Goal: Information Seeking & Learning: Find specific fact

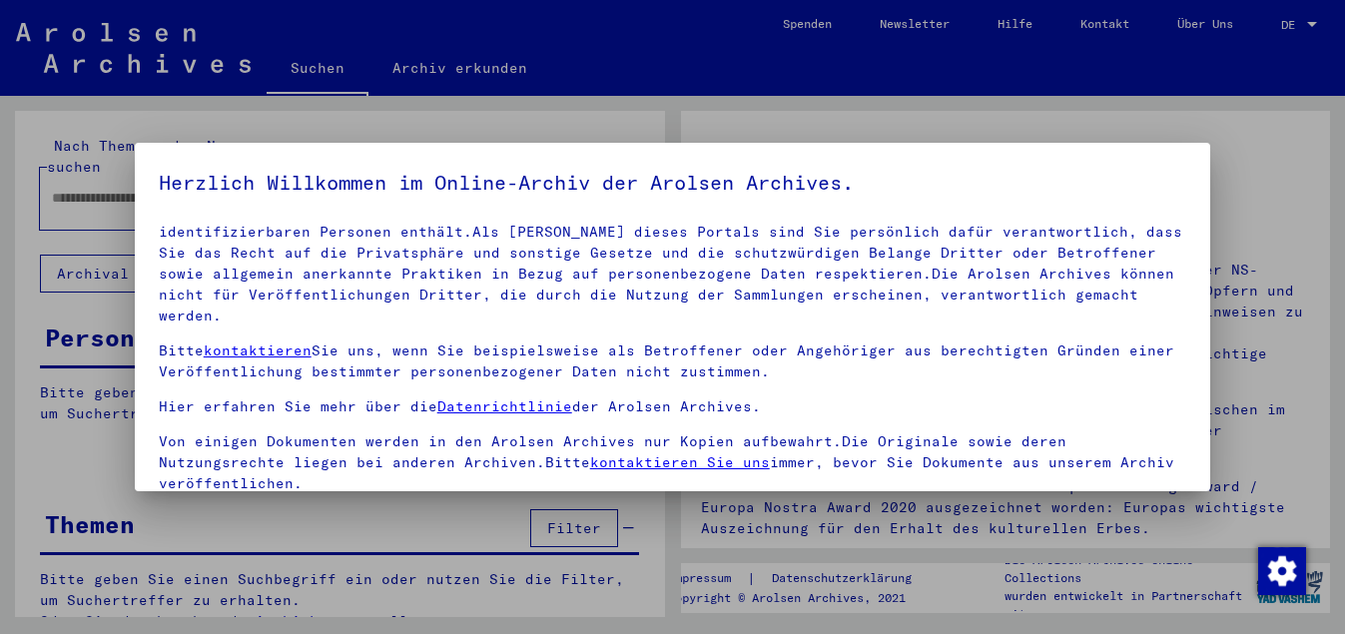
scroll to position [164, 0]
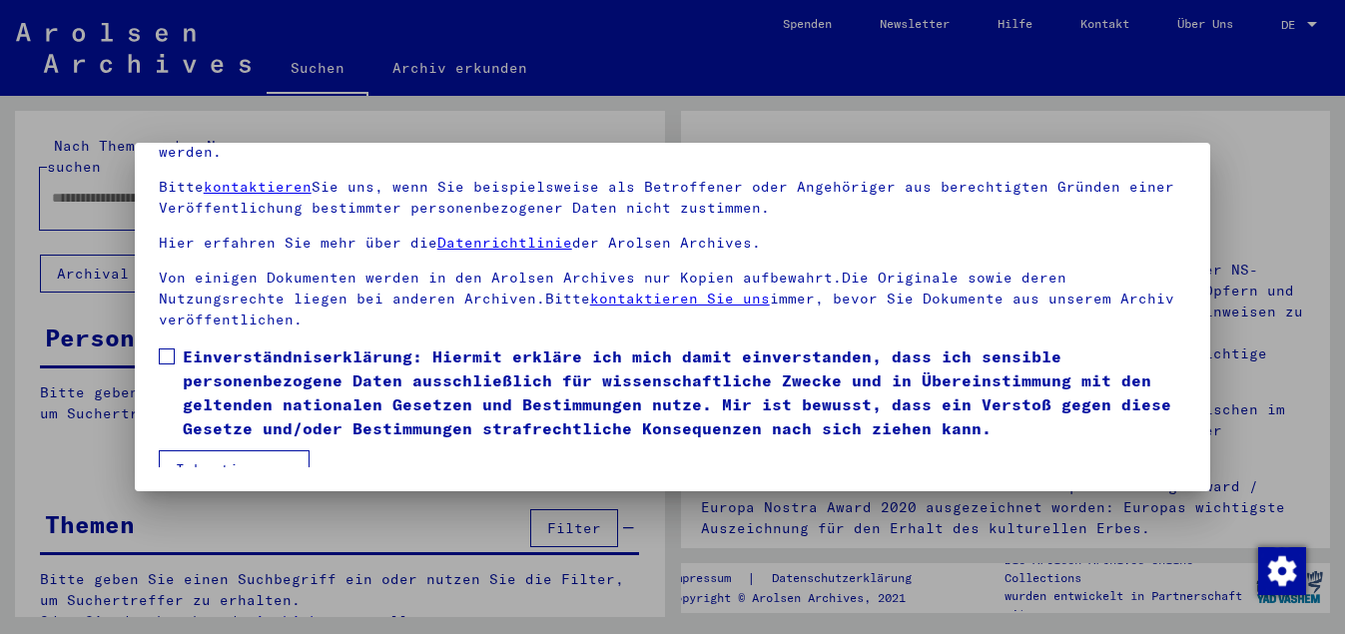
click at [170, 349] on span at bounding box center [167, 357] width 16 height 16
click at [267, 450] on button "Ich stimme zu" at bounding box center [234, 469] width 151 height 38
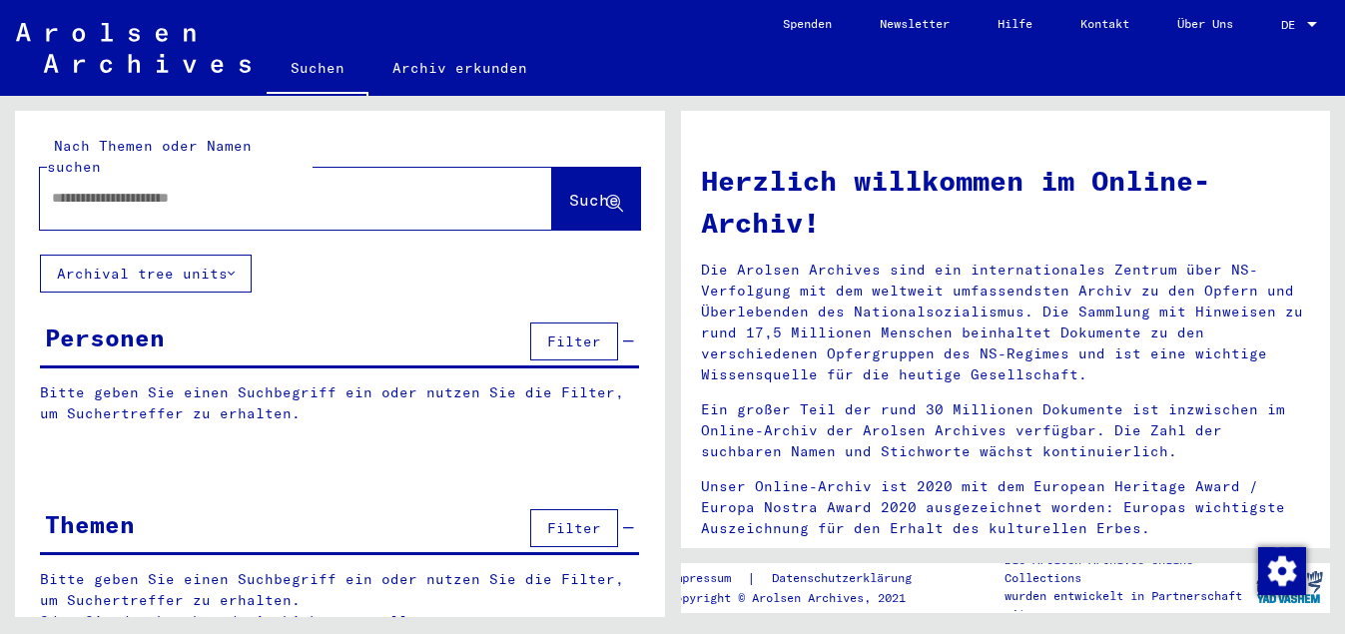
click at [1309, 19] on div at bounding box center [1313, 25] width 18 height 14
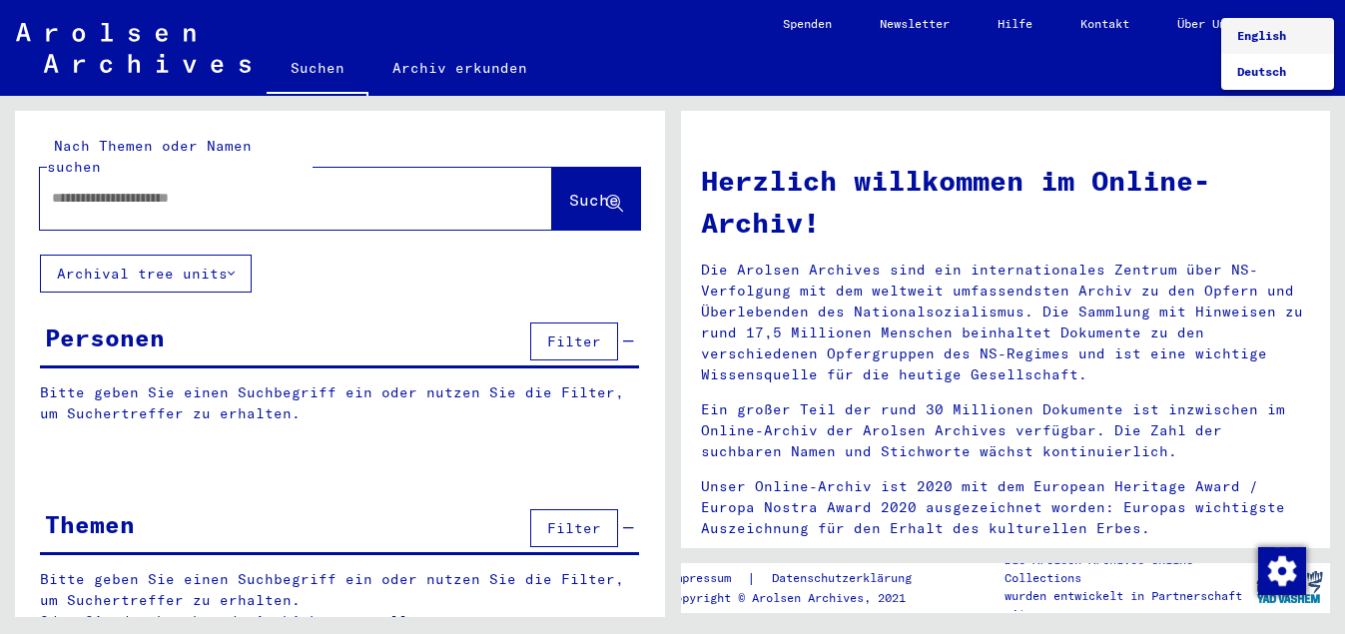
click at [1287, 31] on span "English" at bounding box center [1262, 35] width 49 height 15
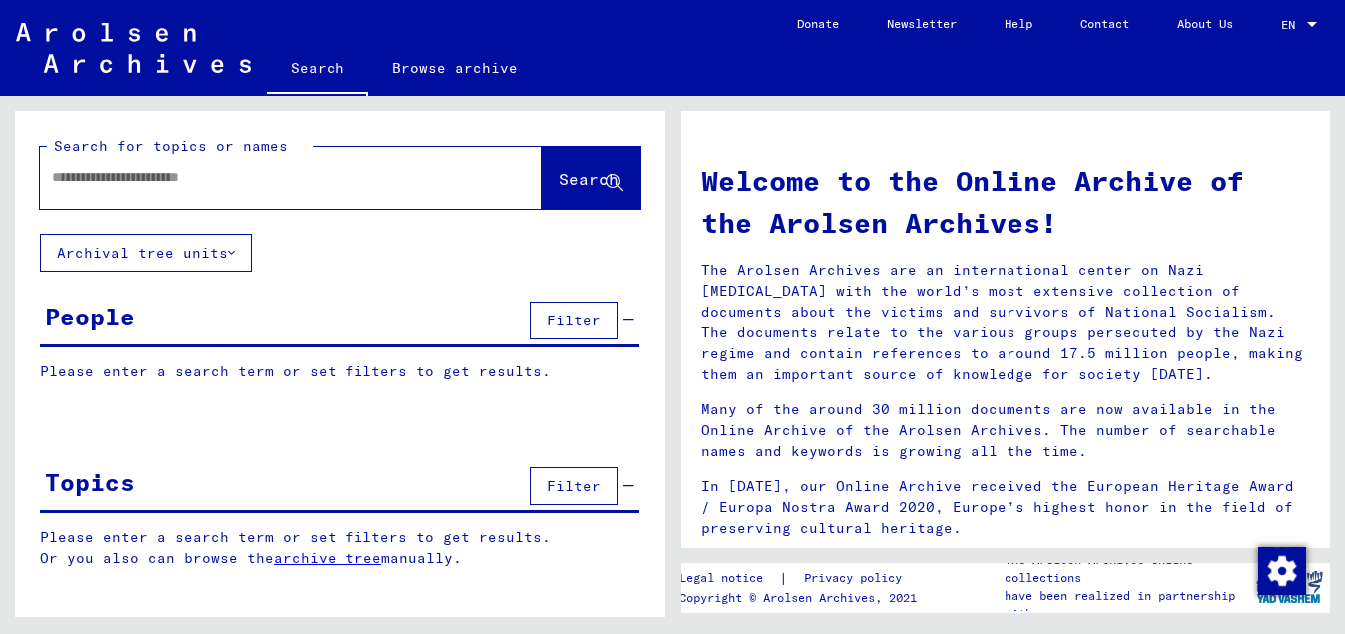
click at [115, 164] on div at bounding box center [261, 177] width 443 height 45
click at [53, 178] on input "text" at bounding box center [267, 177] width 431 height 21
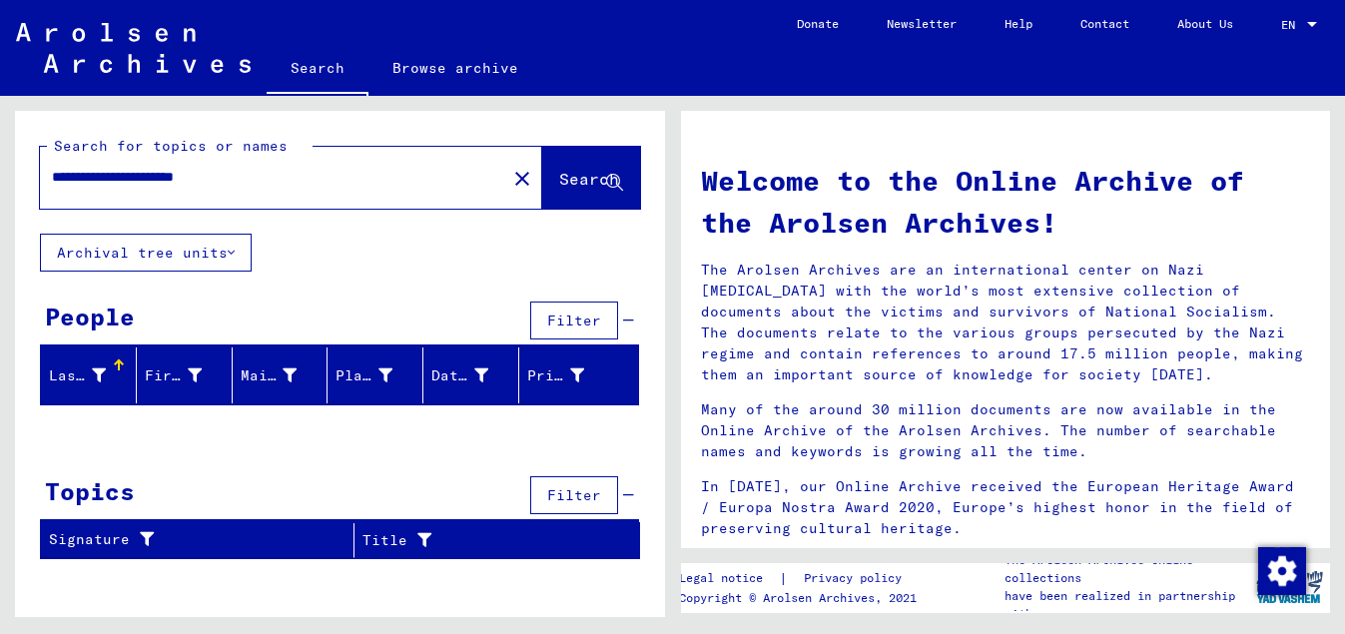
drag, startPoint x: 265, startPoint y: 172, endPoint x: -8, endPoint y: 180, distance: 272.8
click at [52, 180] on input "**********" at bounding box center [267, 177] width 431 height 21
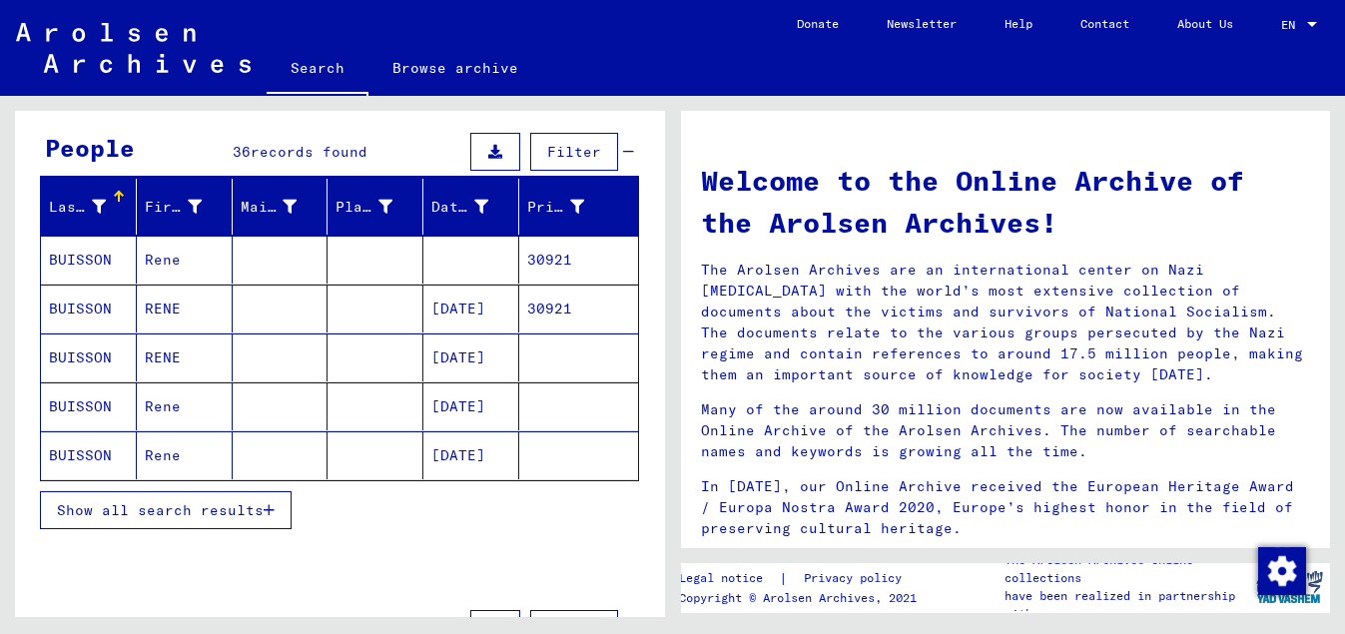
scroll to position [216, 0]
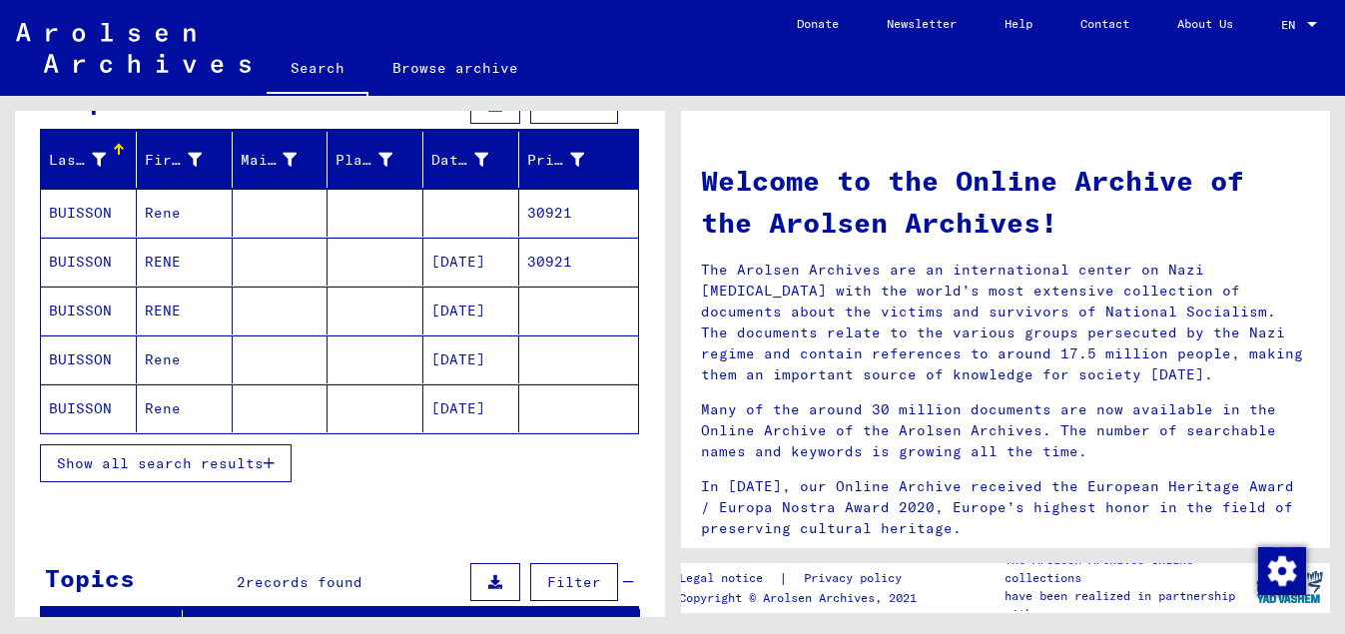
click at [371, 214] on mat-cell at bounding box center [376, 213] width 96 height 48
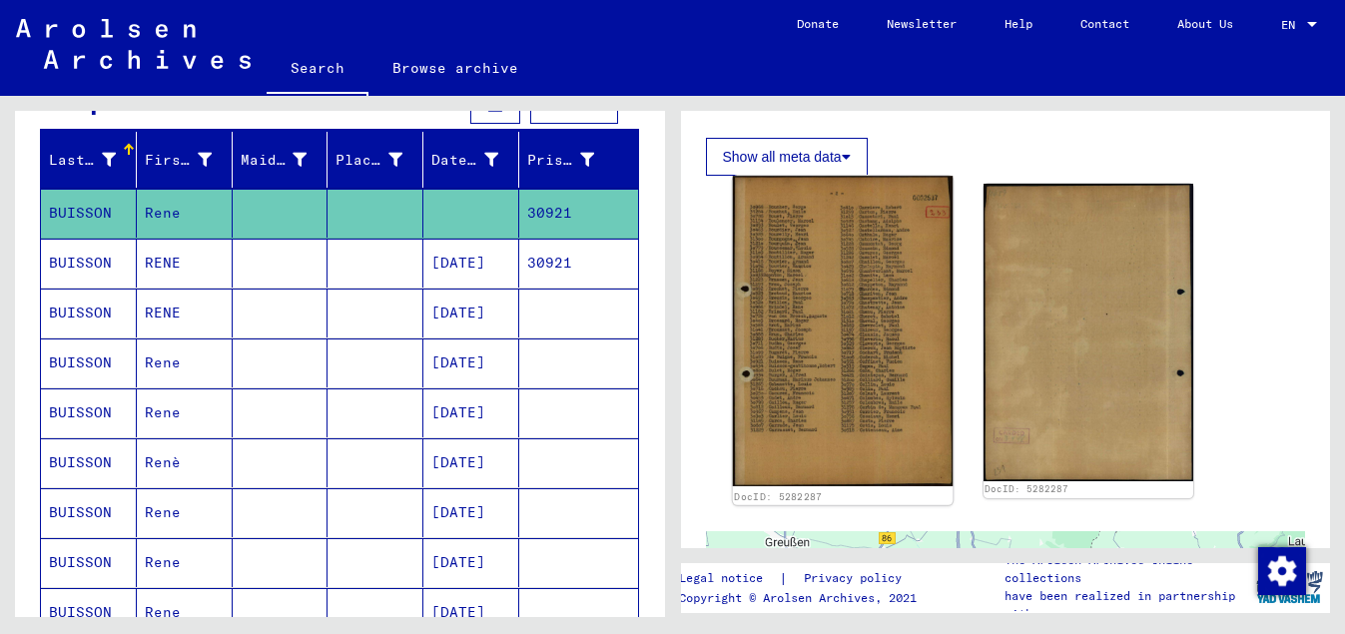
scroll to position [432, 0]
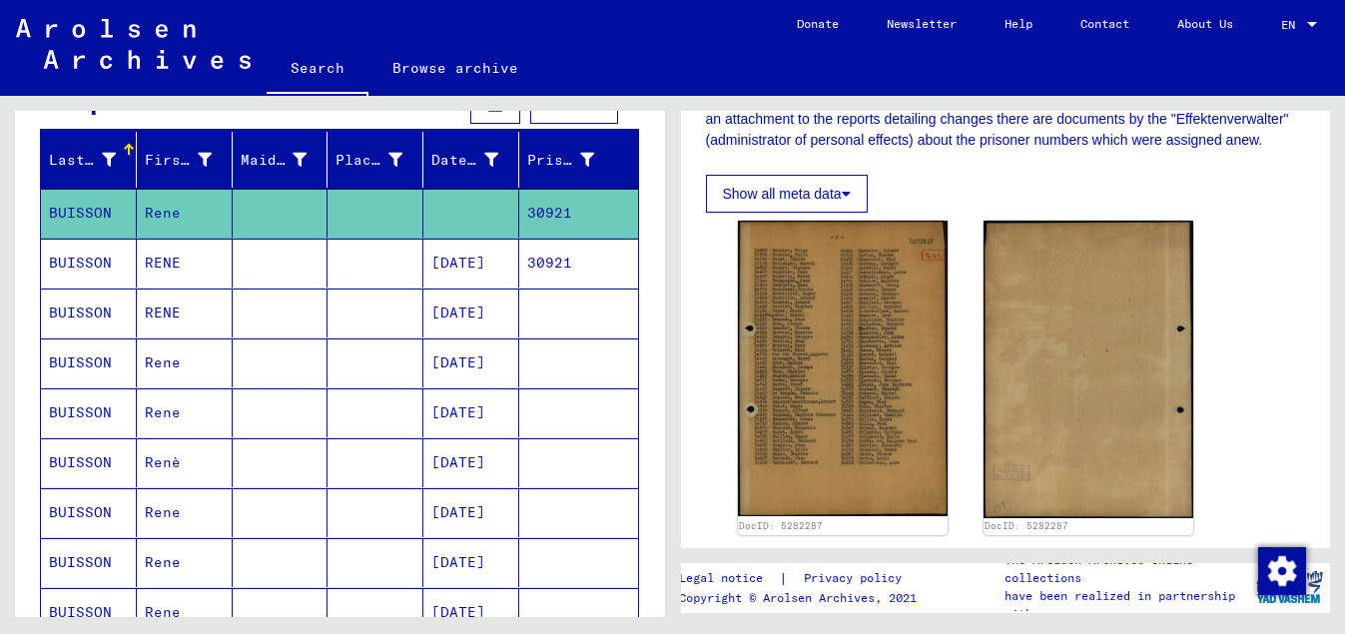
click at [462, 304] on mat-cell "[DATE]" at bounding box center [472, 313] width 96 height 49
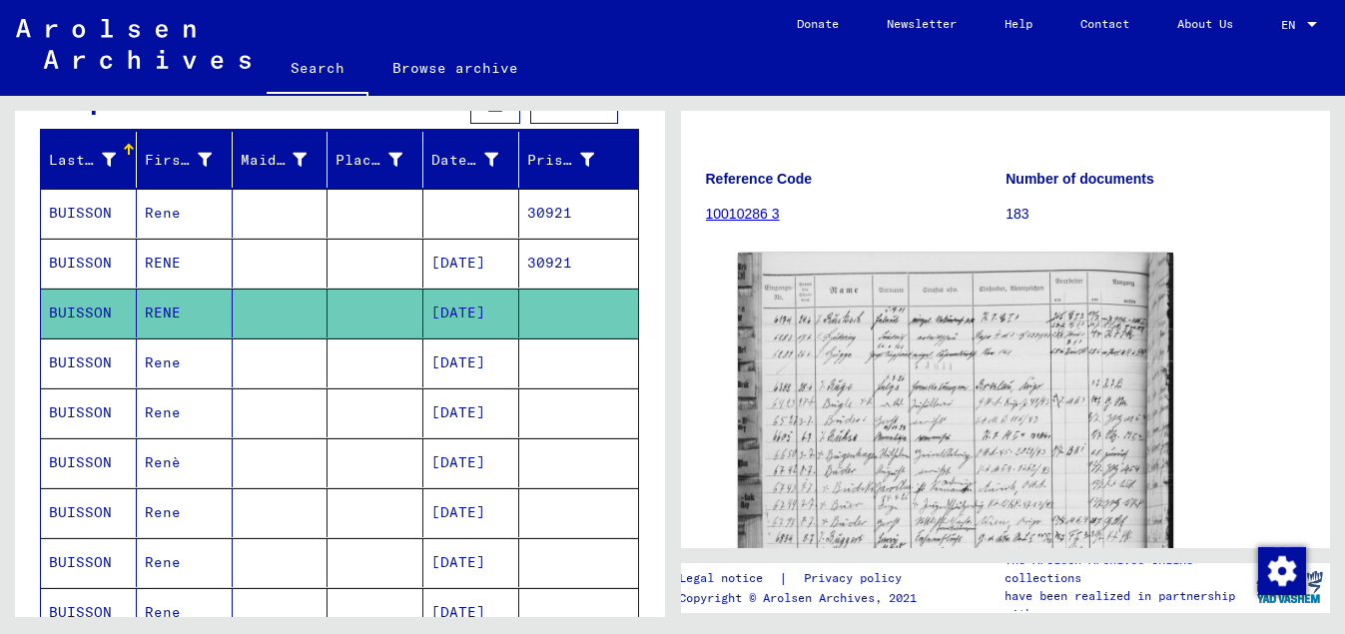
scroll to position [432, 0]
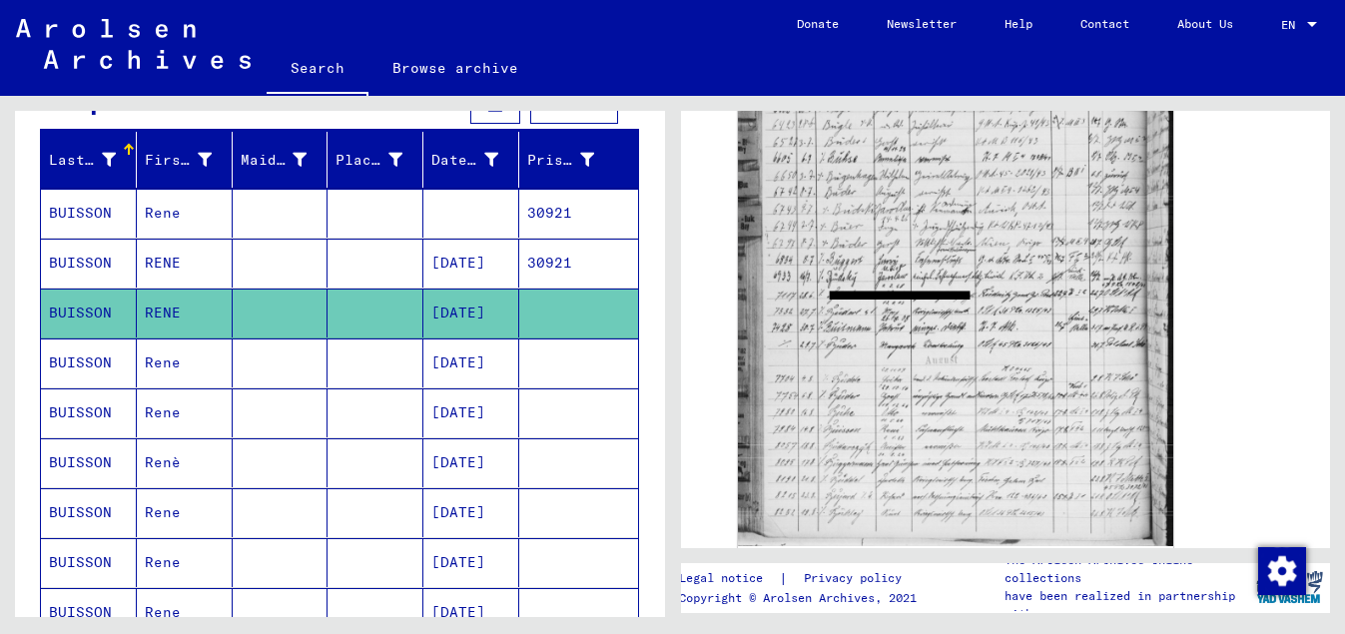
click at [485, 360] on mat-cell "[DATE]" at bounding box center [472, 363] width 96 height 49
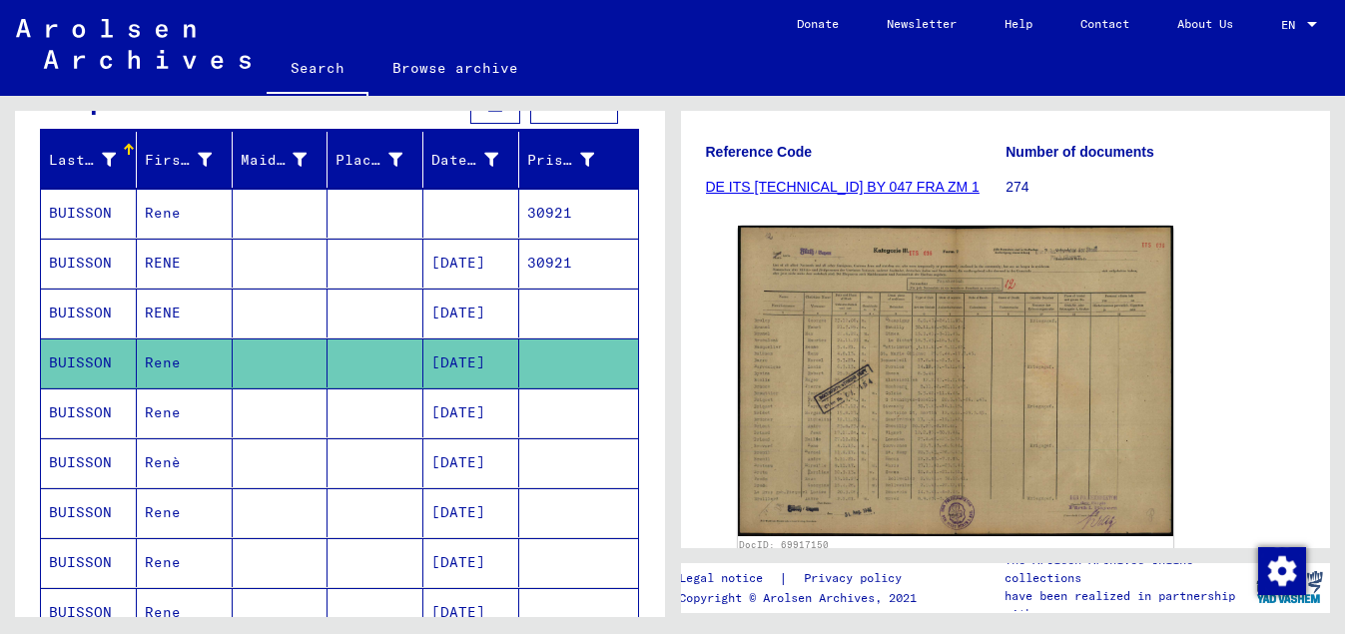
scroll to position [324, 0]
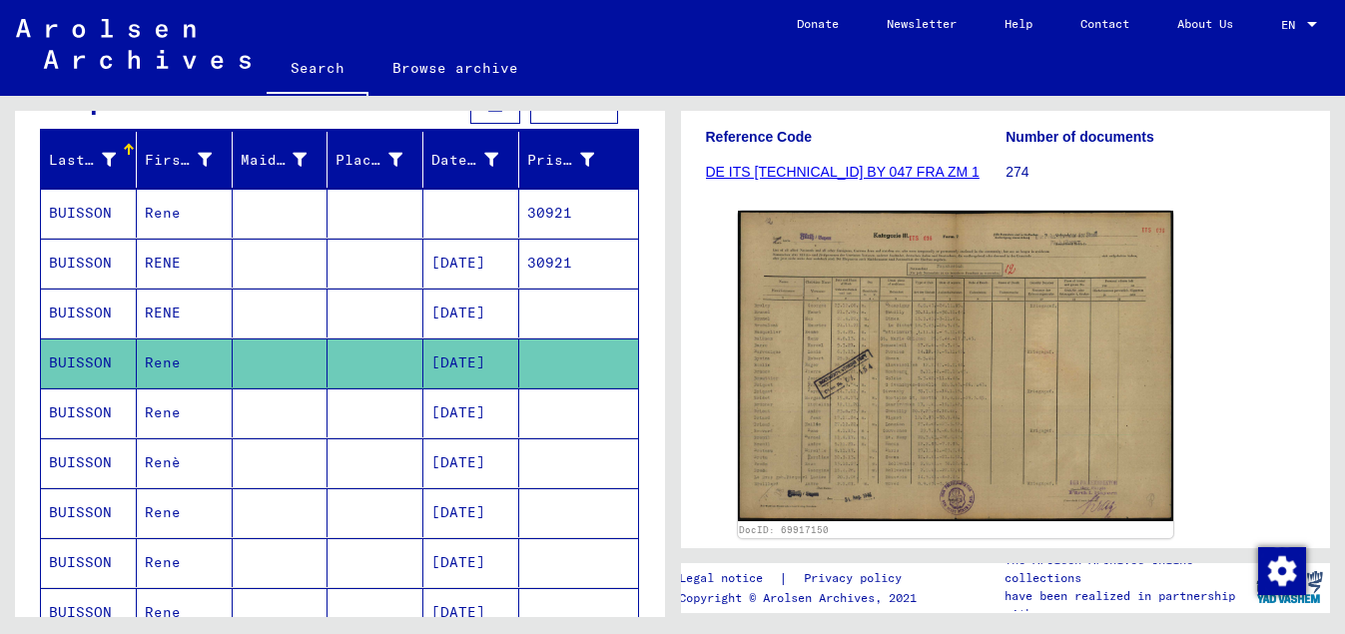
click at [456, 412] on mat-cell "[DATE]" at bounding box center [472, 413] width 96 height 49
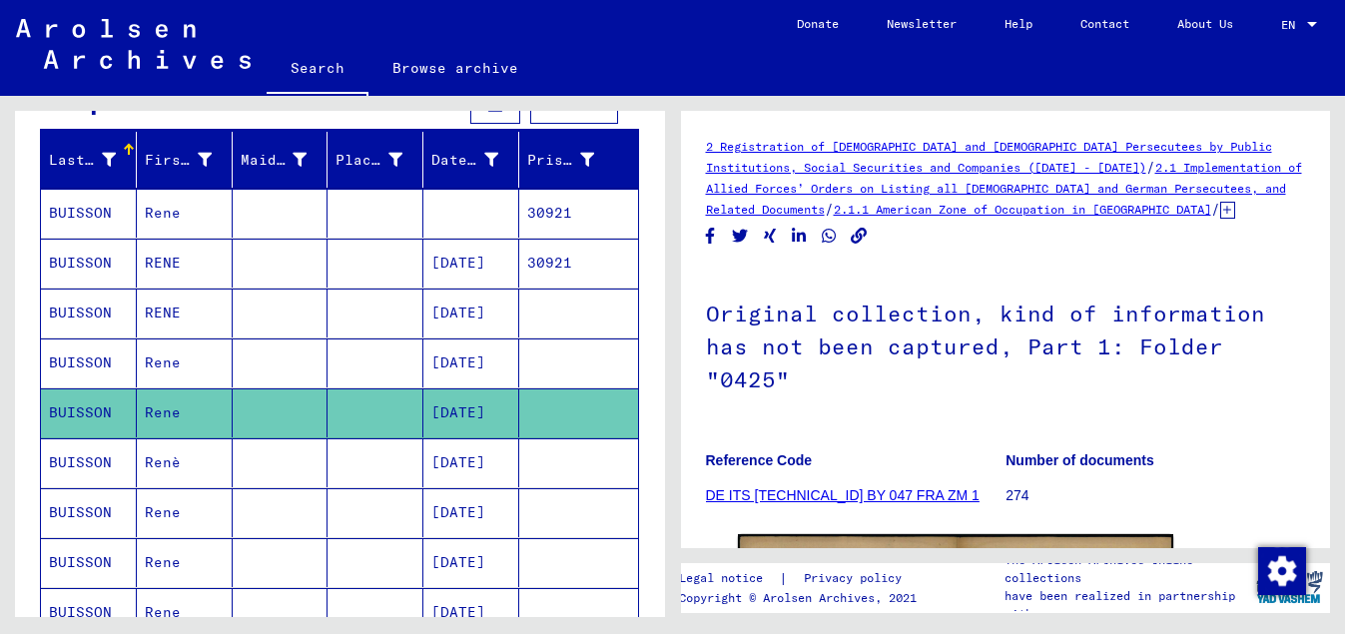
scroll to position [464, 0]
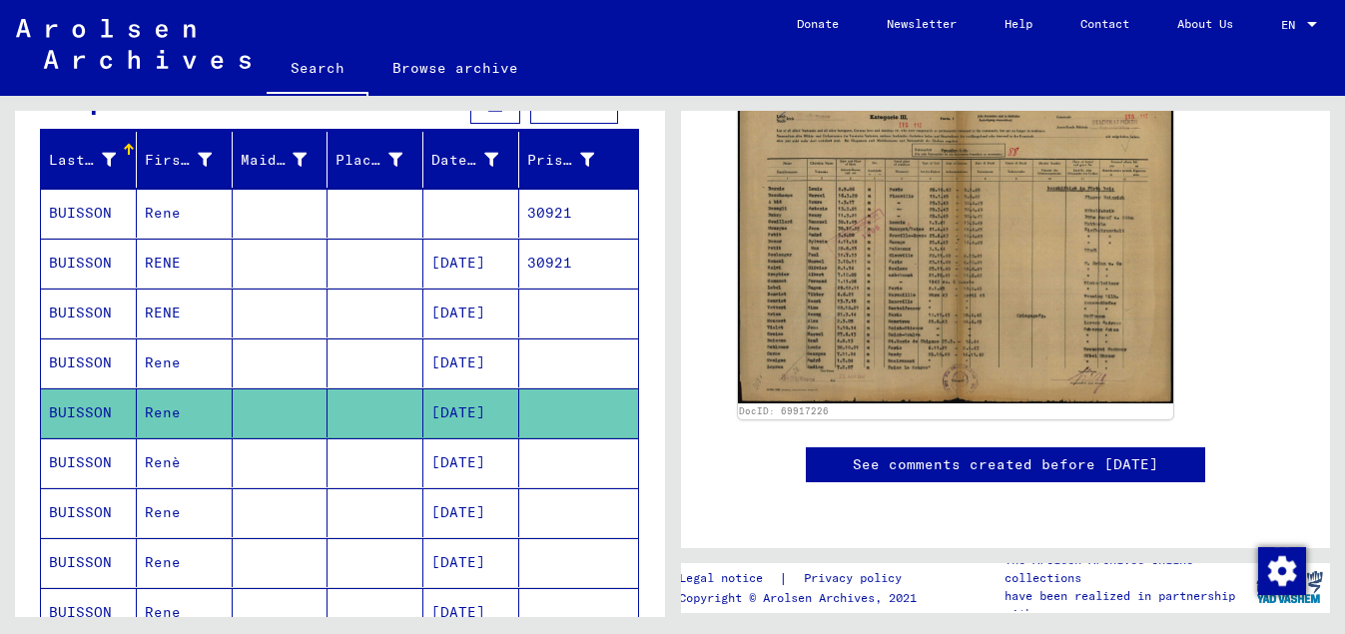
click at [471, 466] on mat-cell "[DATE]" at bounding box center [472, 463] width 96 height 49
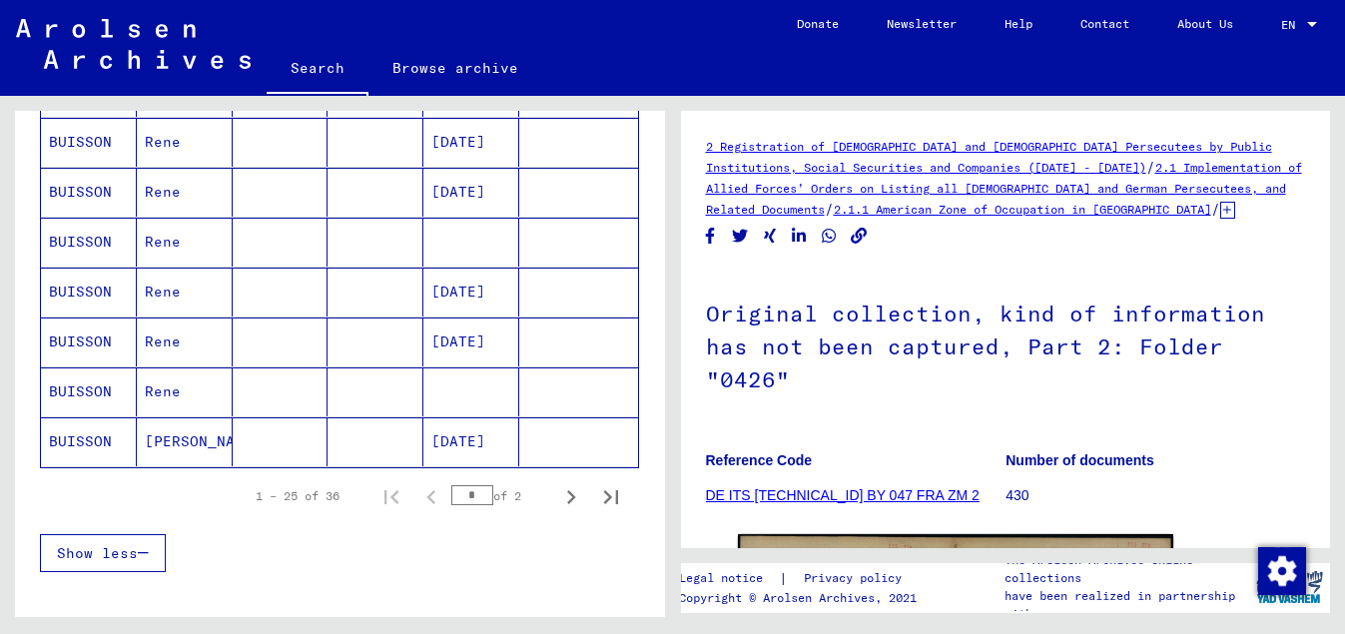
scroll to position [1187, 0]
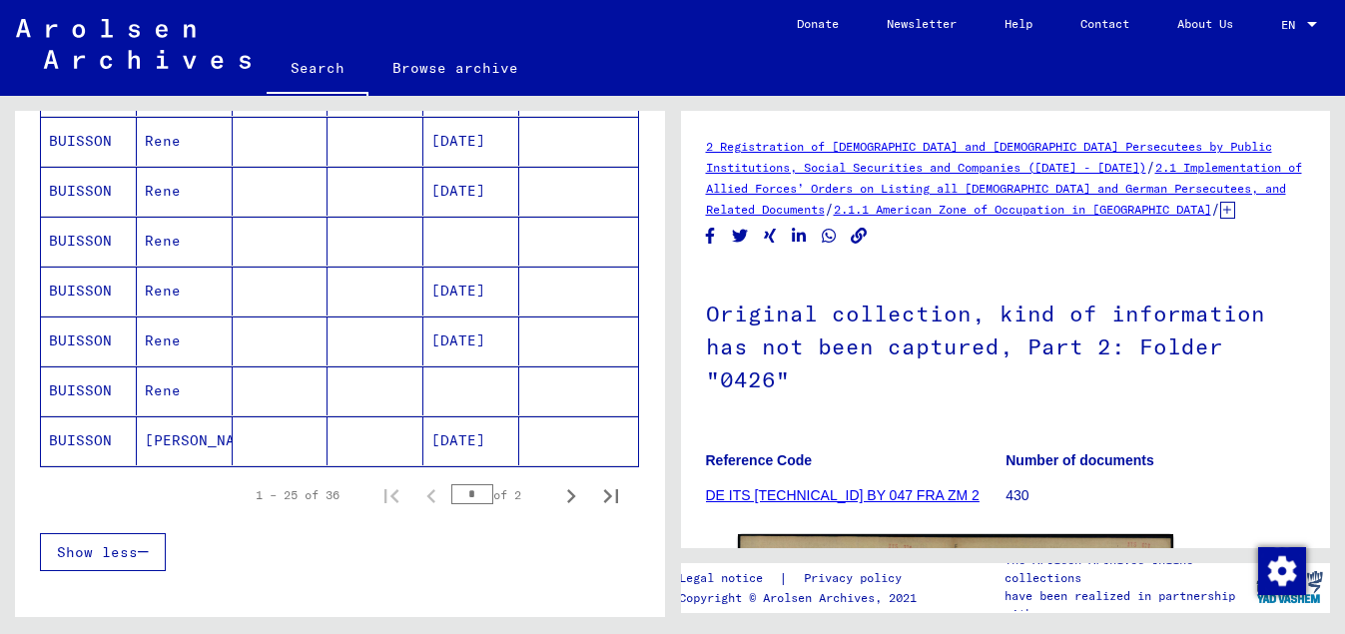
click at [443, 281] on mat-cell "[DATE]" at bounding box center [472, 291] width 96 height 49
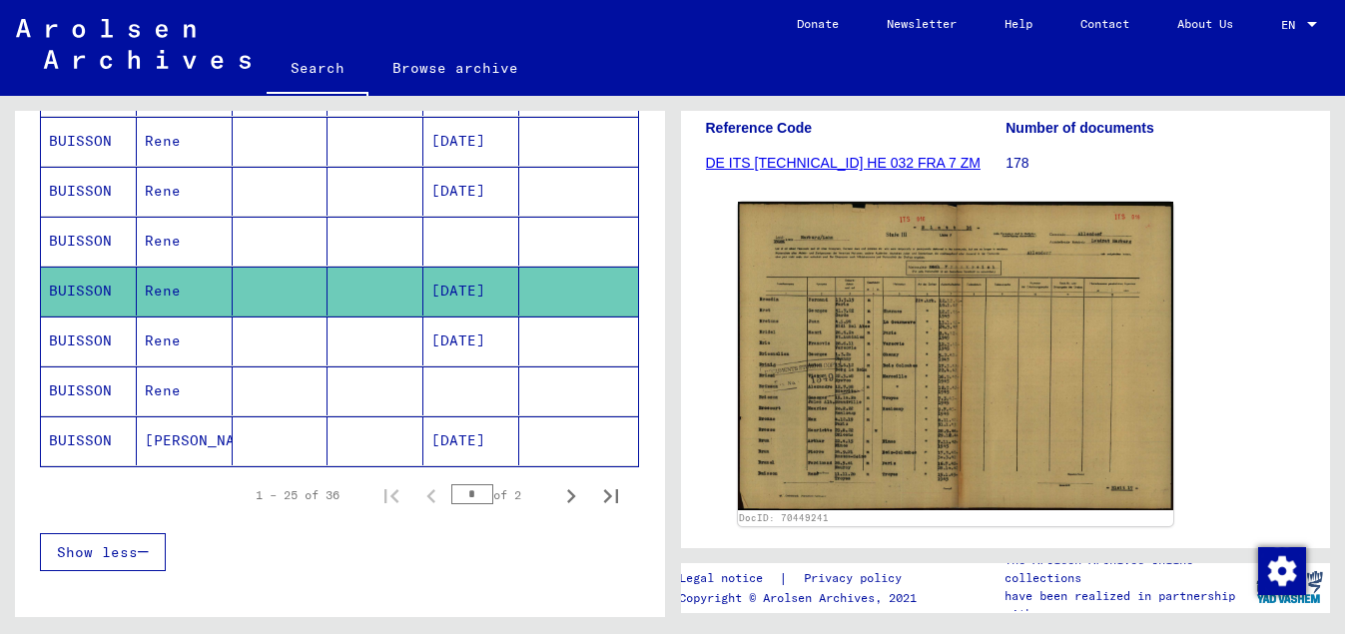
scroll to position [324, 0]
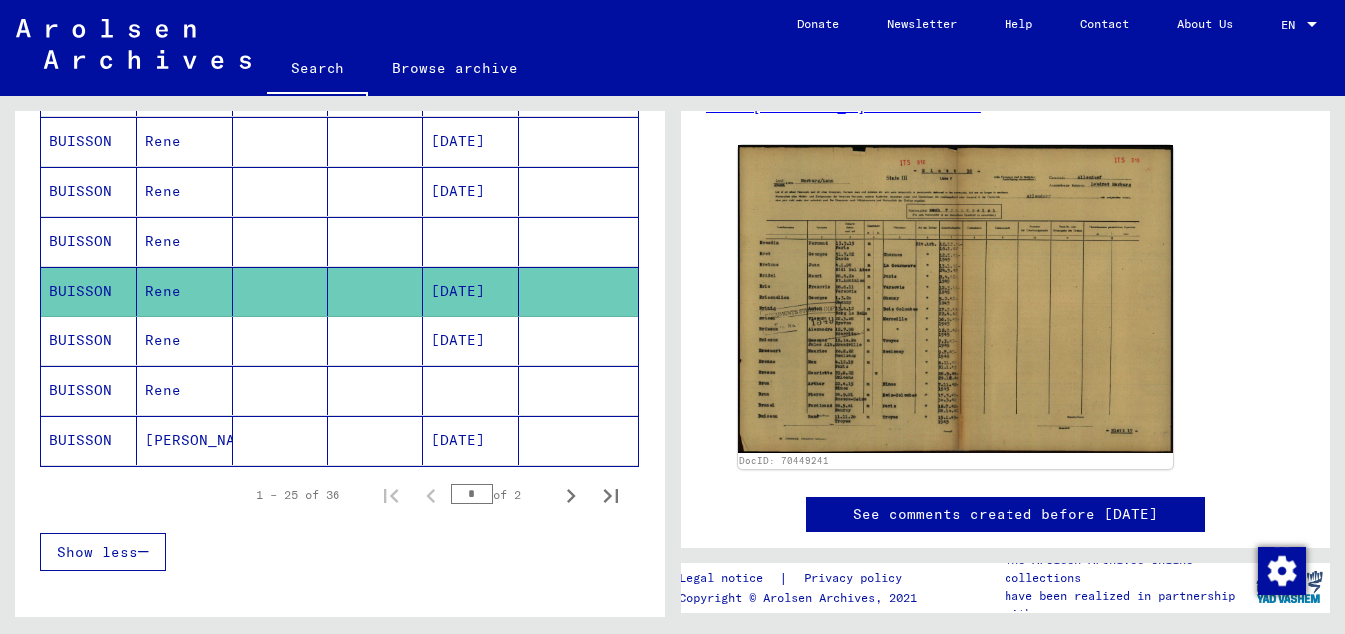
click at [475, 343] on mat-cell "[DATE]" at bounding box center [472, 341] width 96 height 49
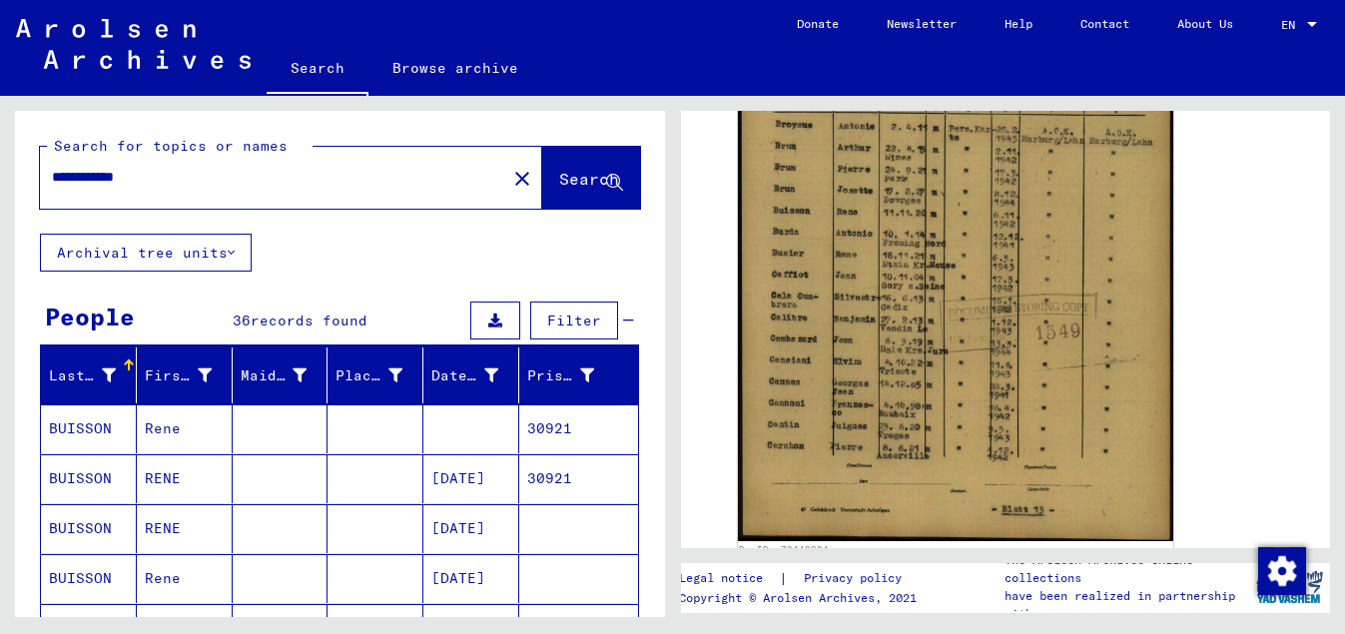
drag, startPoint x: 52, startPoint y: 174, endPoint x: 241, endPoint y: 174, distance: 188.8
click at [241, 174] on input "**********" at bounding box center [273, 177] width 443 height 21
type input "**********"
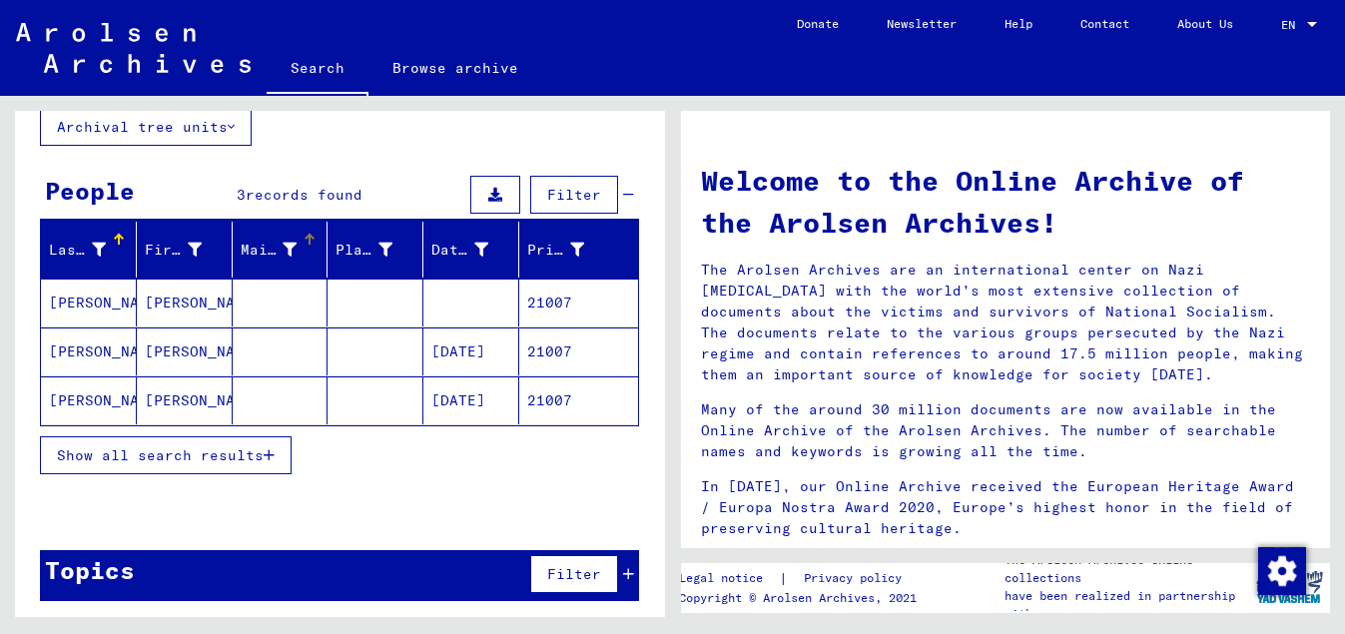
scroll to position [132, 0]
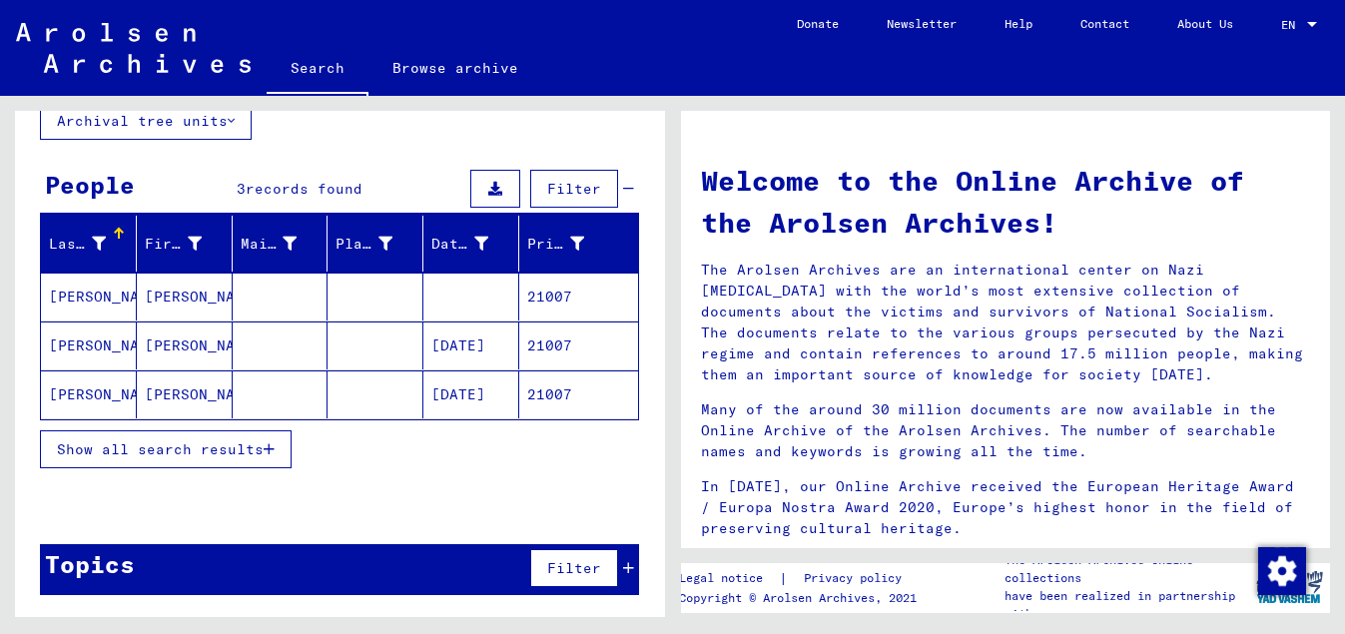
click at [520, 285] on mat-cell "21007" at bounding box center [578, 297] width 119 height 48
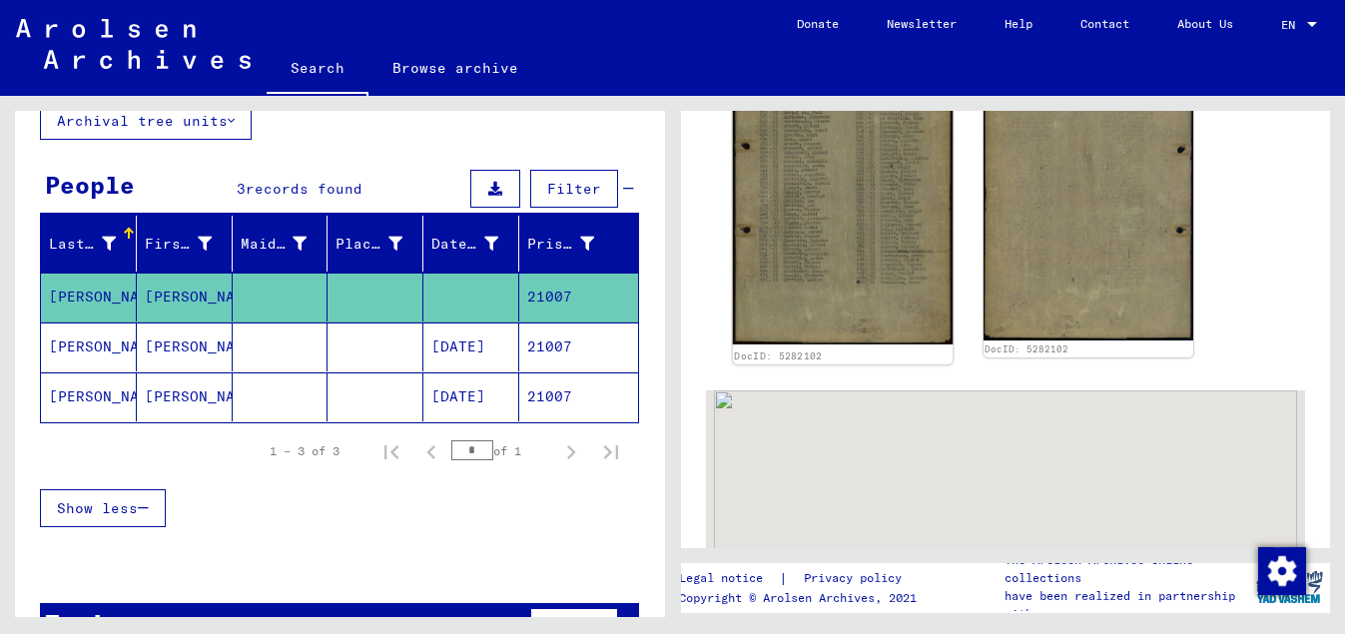
scroll to position [647, 0]
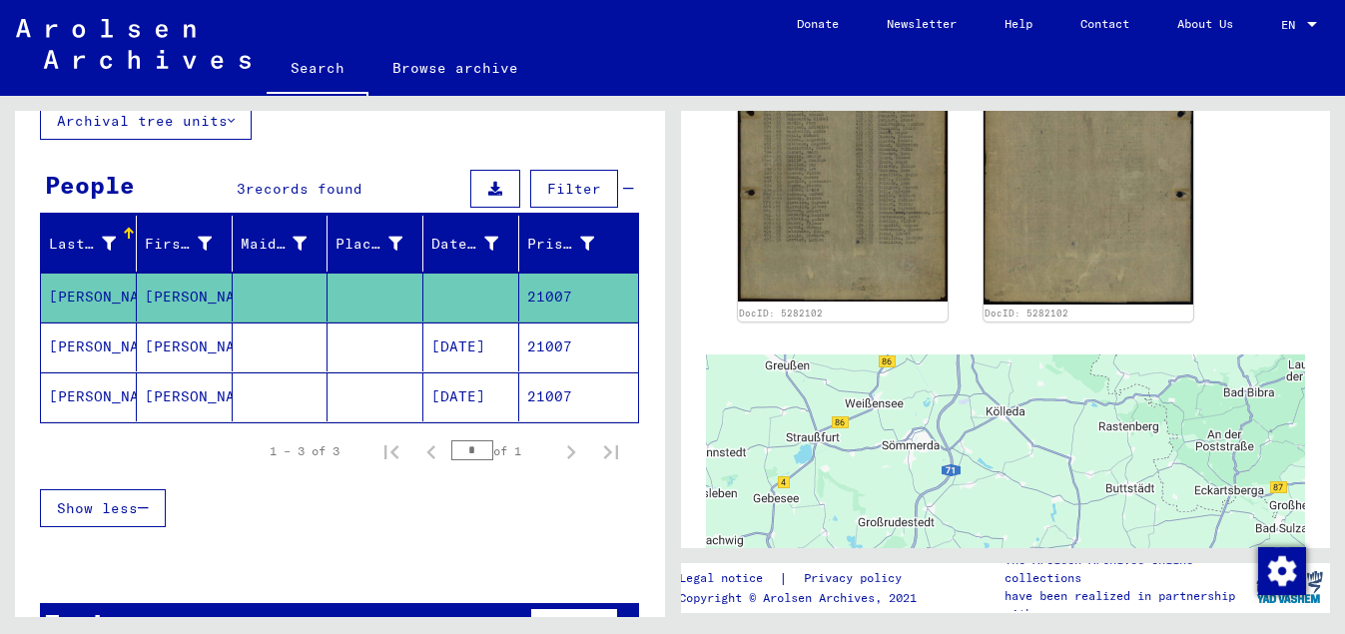
click at [528, 341] on mat-cell "21007" at bounding box center [578, 347] width 119 height 49
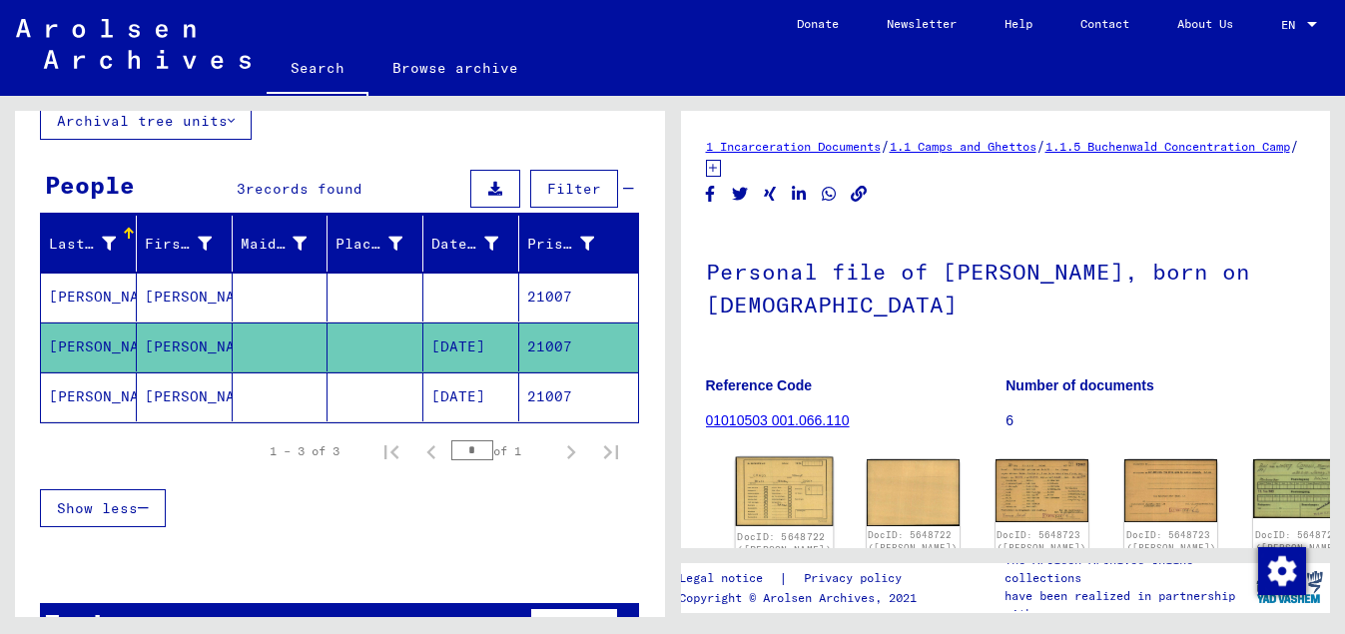
scroll to position [264, 0]
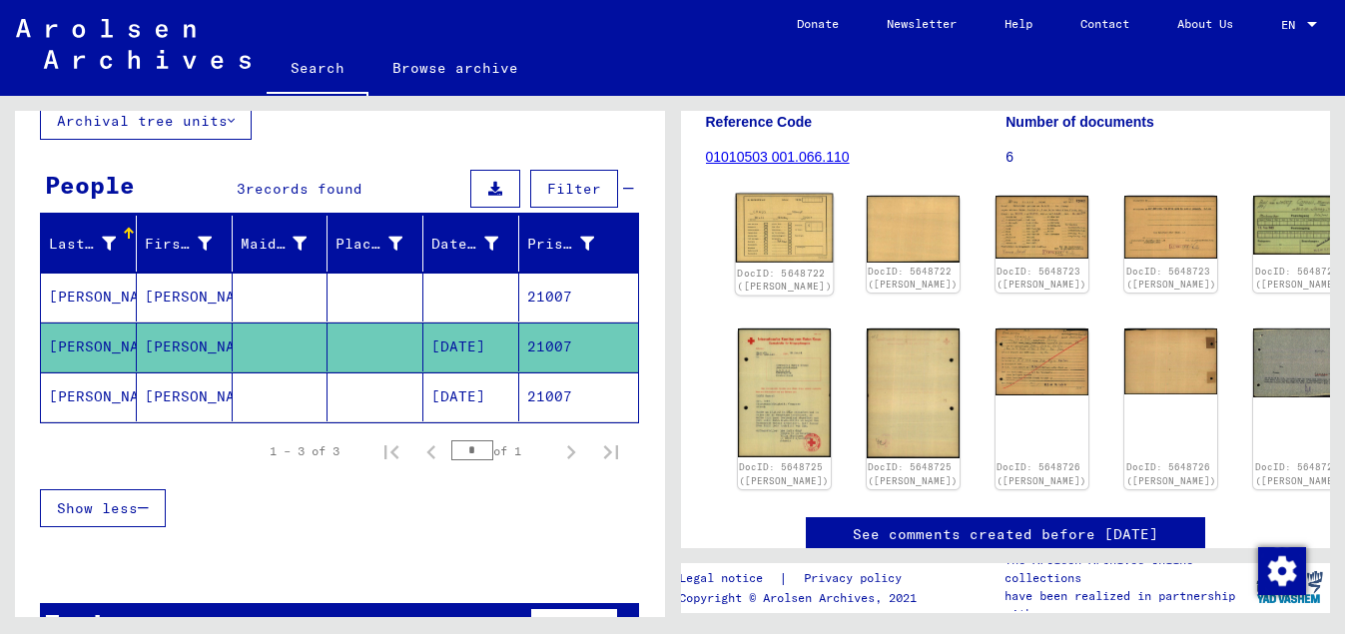
click at [767, 216] on img at bounding box center [784, 228] width 98 height 69
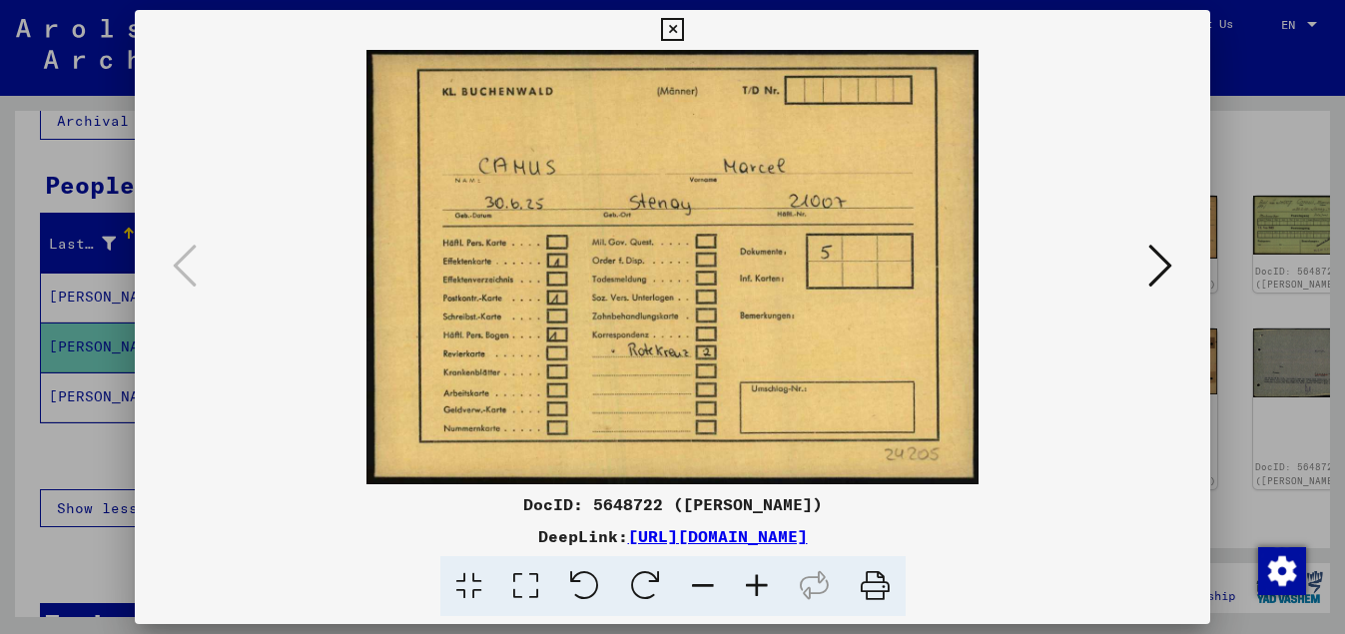
click at [1168, 270] on icon at bounding box center [1161, 266] width 24 height 48
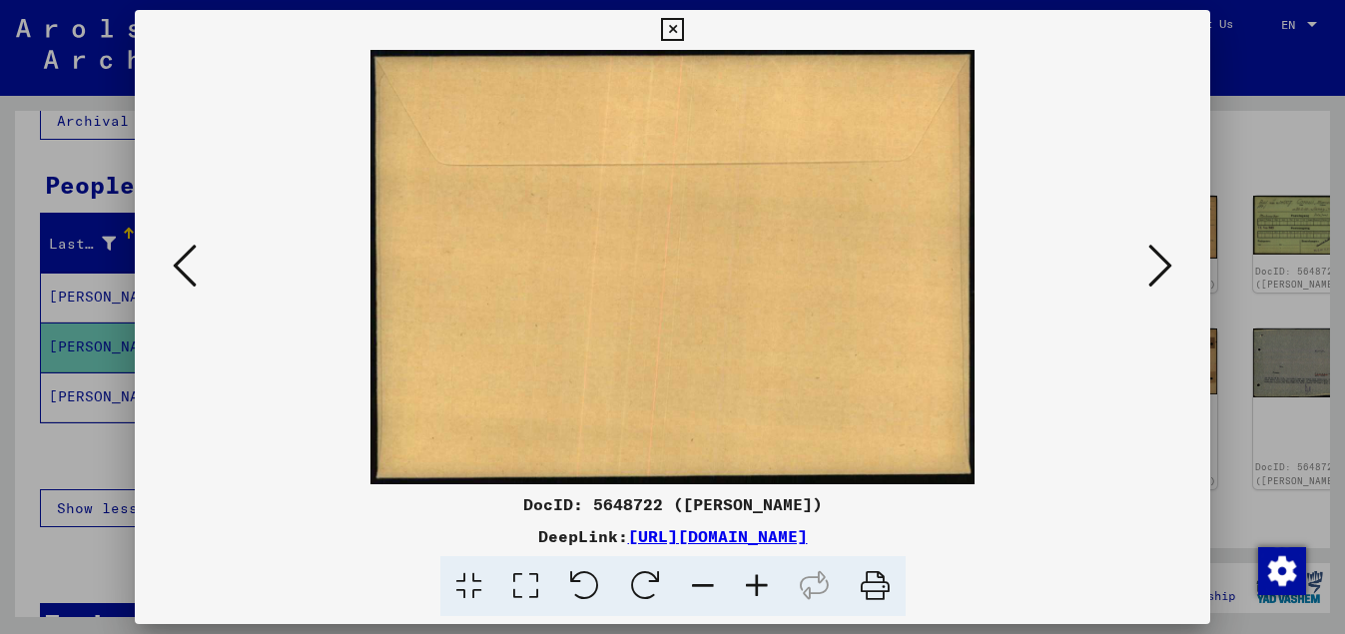
click at [1168, 270] on icon at bounding box center [1161, 266] width 24 height 48
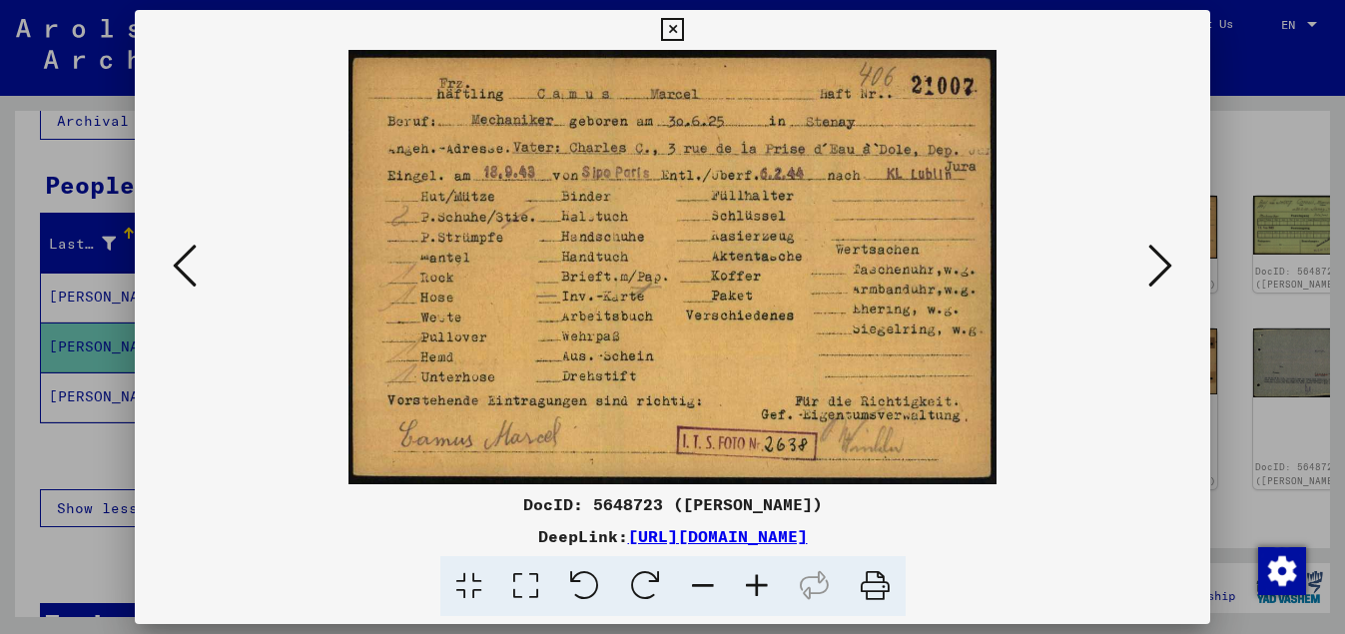
click at [1168, 270] on icon at bounding box center [1161, 266] width 24 height 48
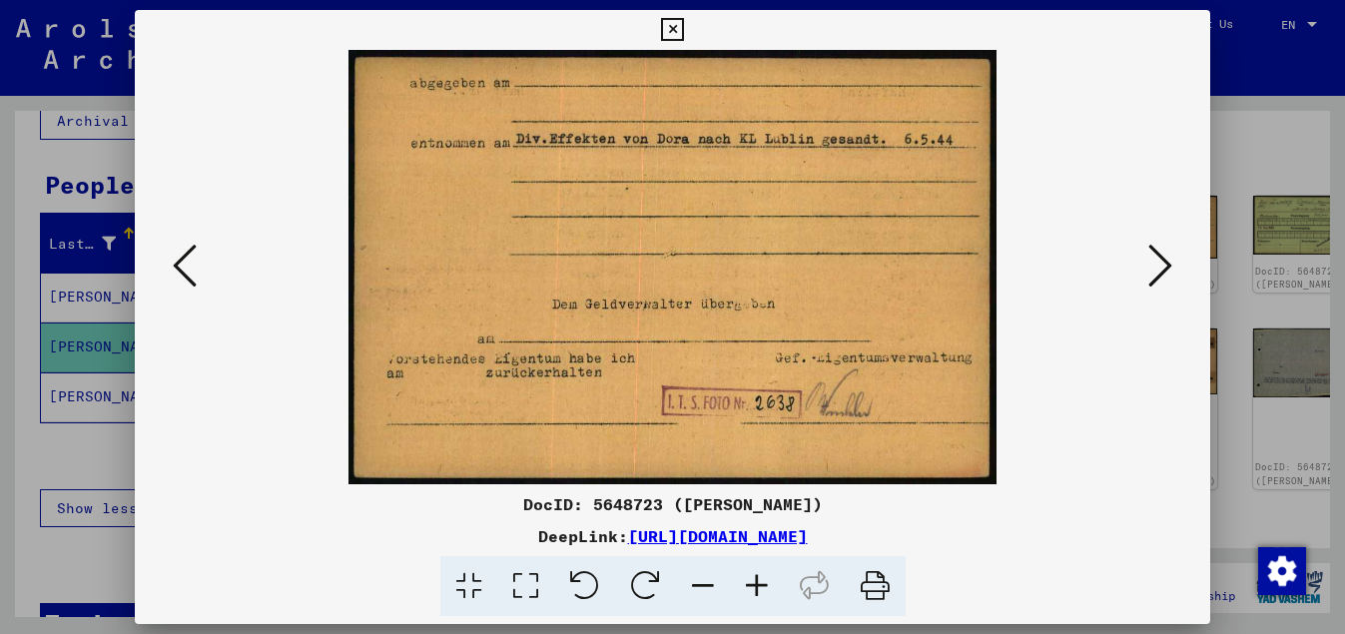
click at [1168, 270] on icon at bounding box center [1161, 266] width 24 height 48
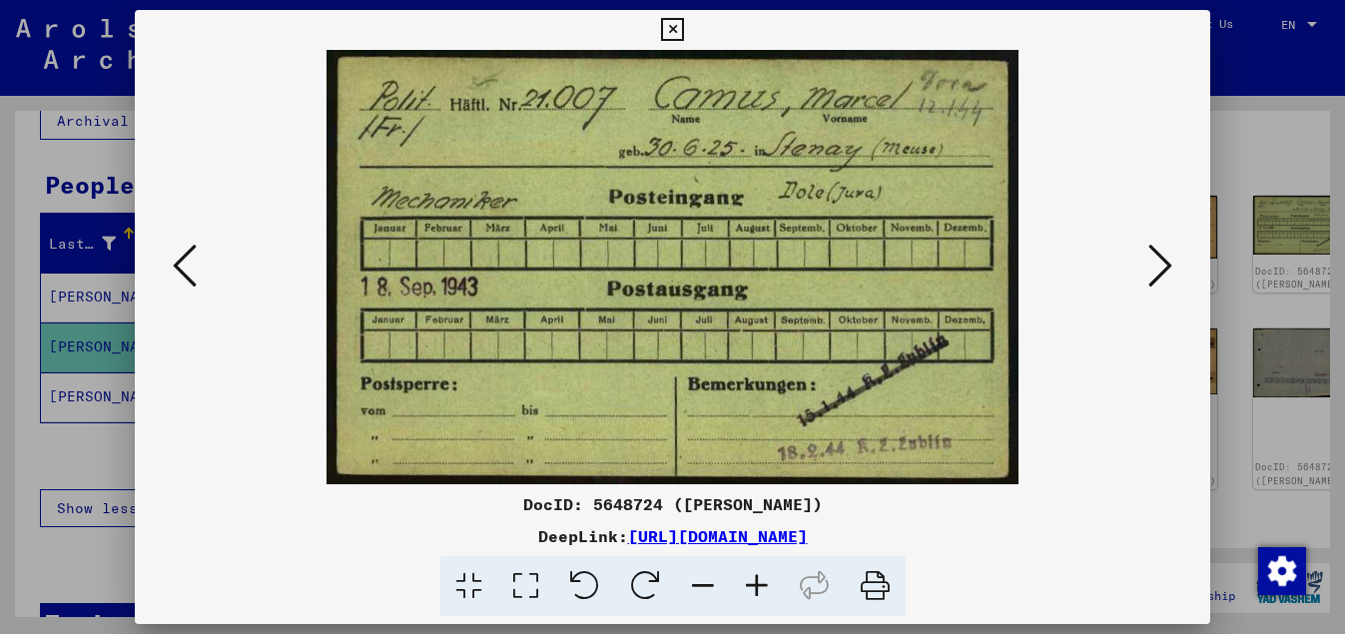
click at [173, 264] on icon at bounding box center [185, 266] width 24 height 48
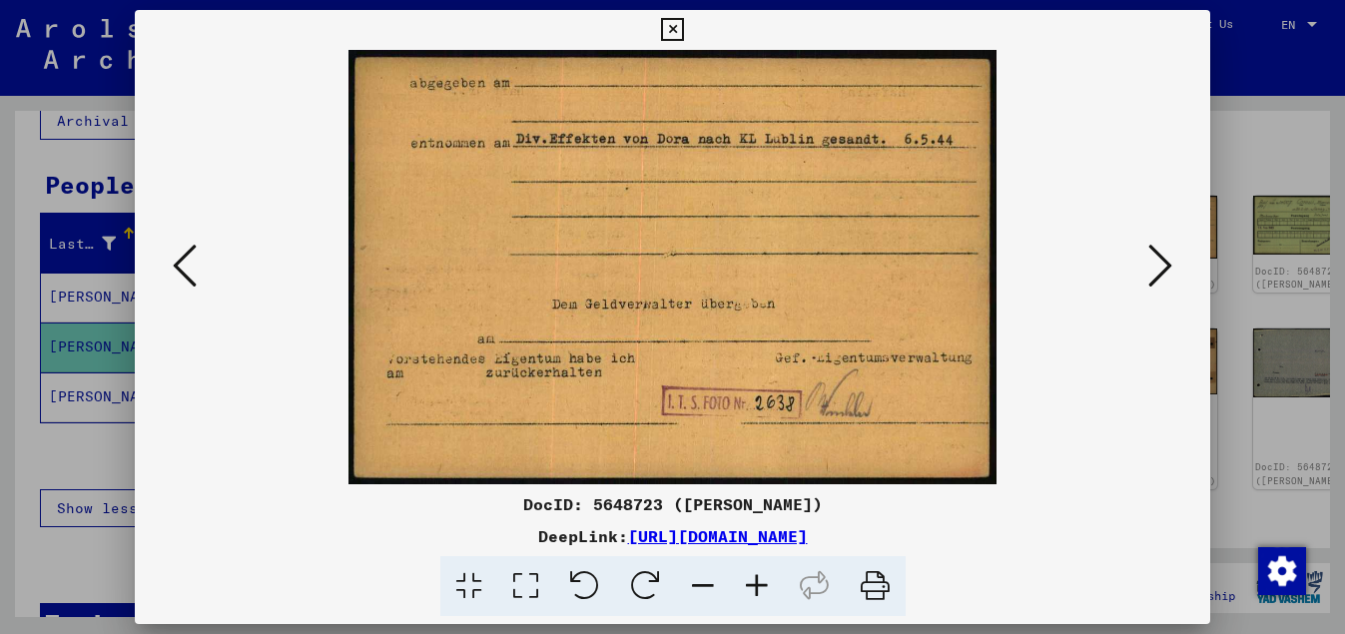
click at [1166, 260] on icon at bounding box center [1161, 266] width 24 height 48
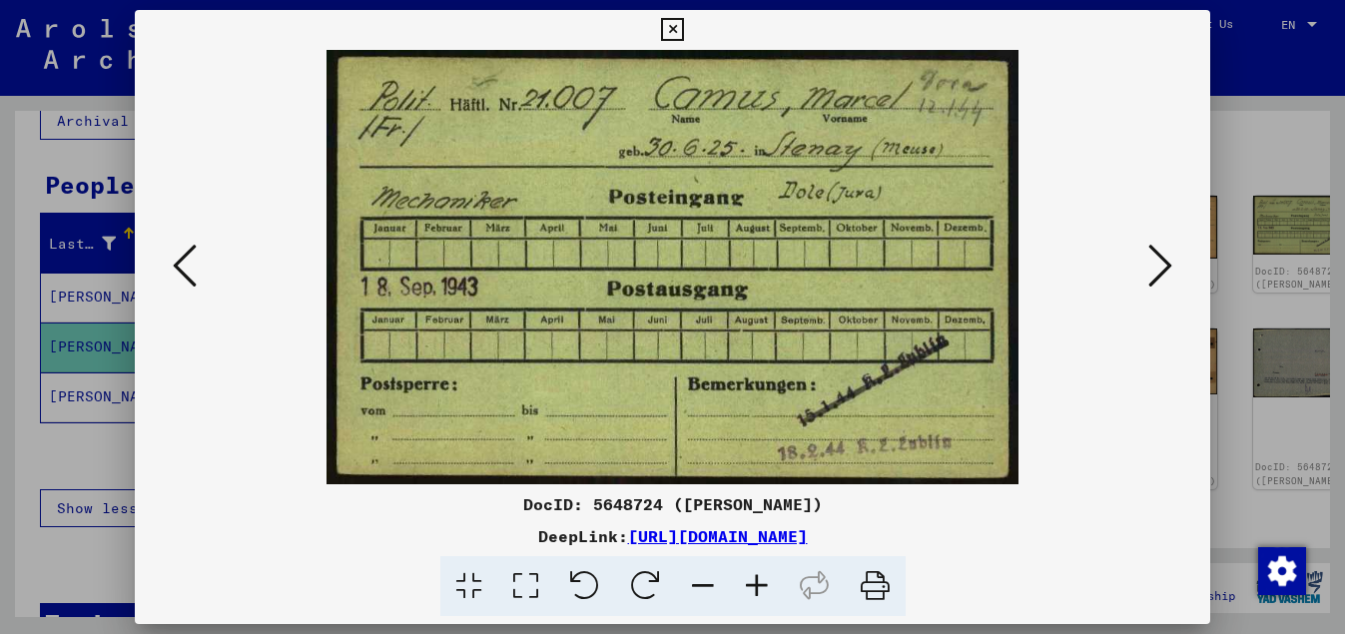
click at [1166, 263] on icon at bounding box center [1161, 266] width 24 height 48
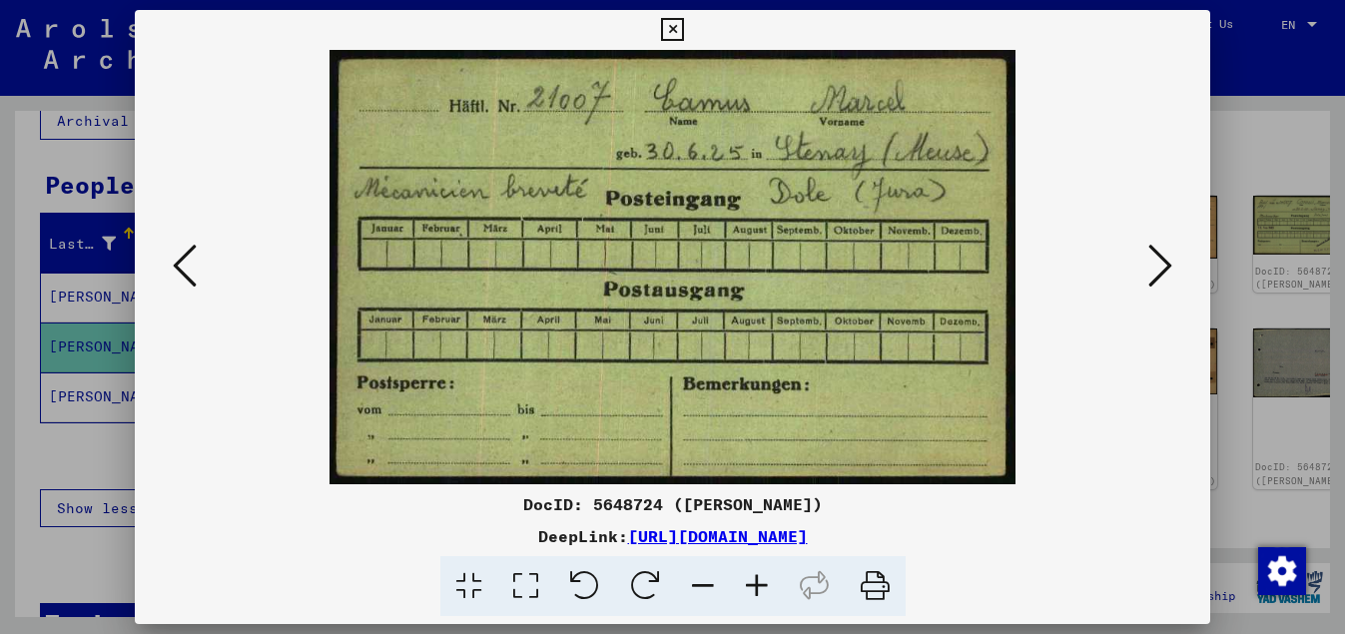
click at [1166, 263] on icon at bounding box center [1161, 266] width 24 height 48
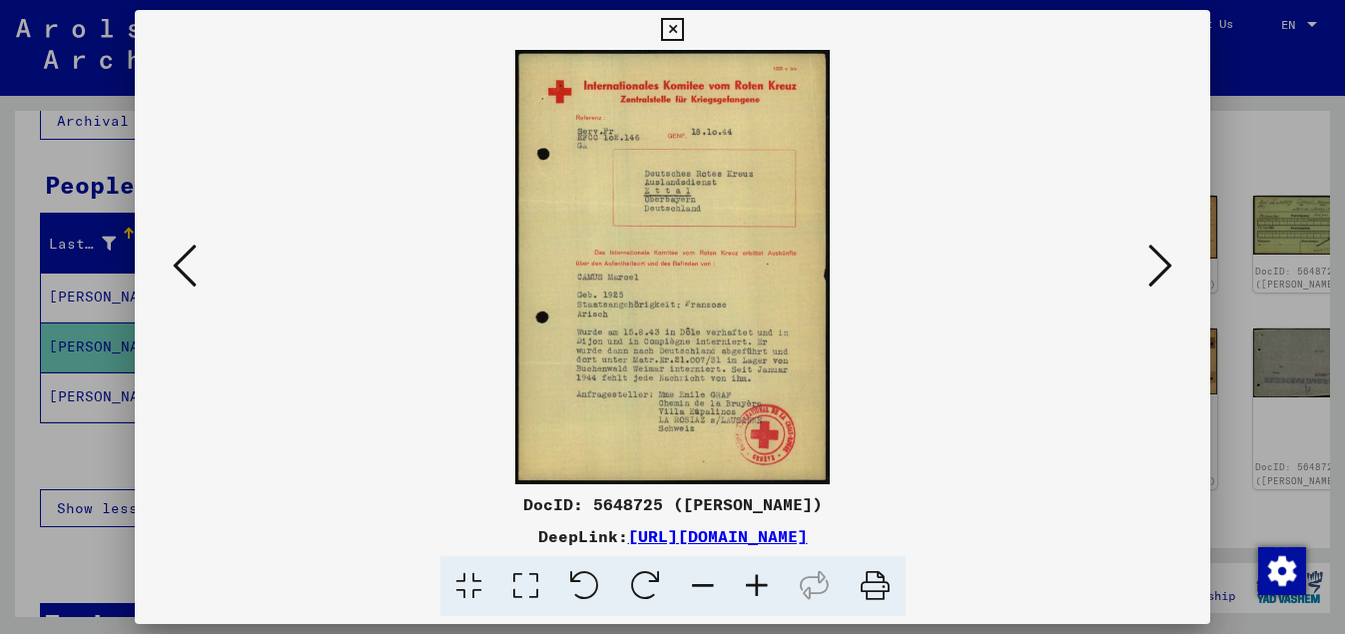
click at [1168, 261] on icon at bounding box center [1161, 266] width 24 height 48
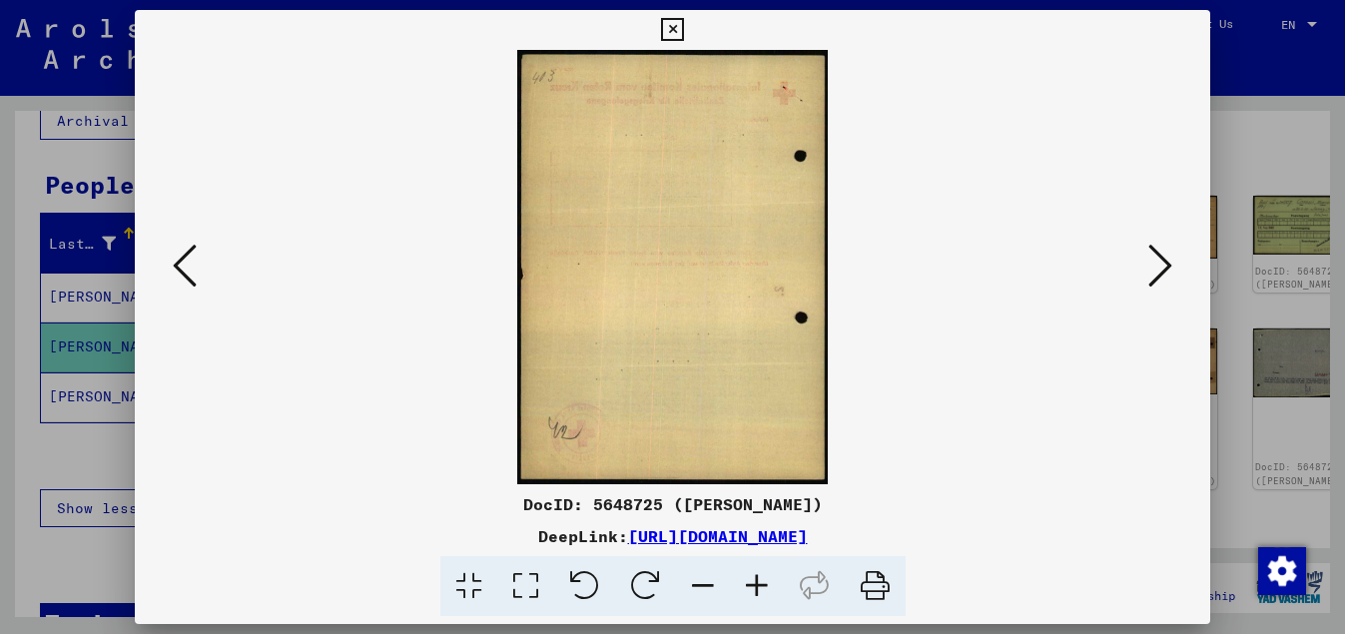
click at [1168, 261] on icon at bounding box center [1161, 266] width 24 height 48
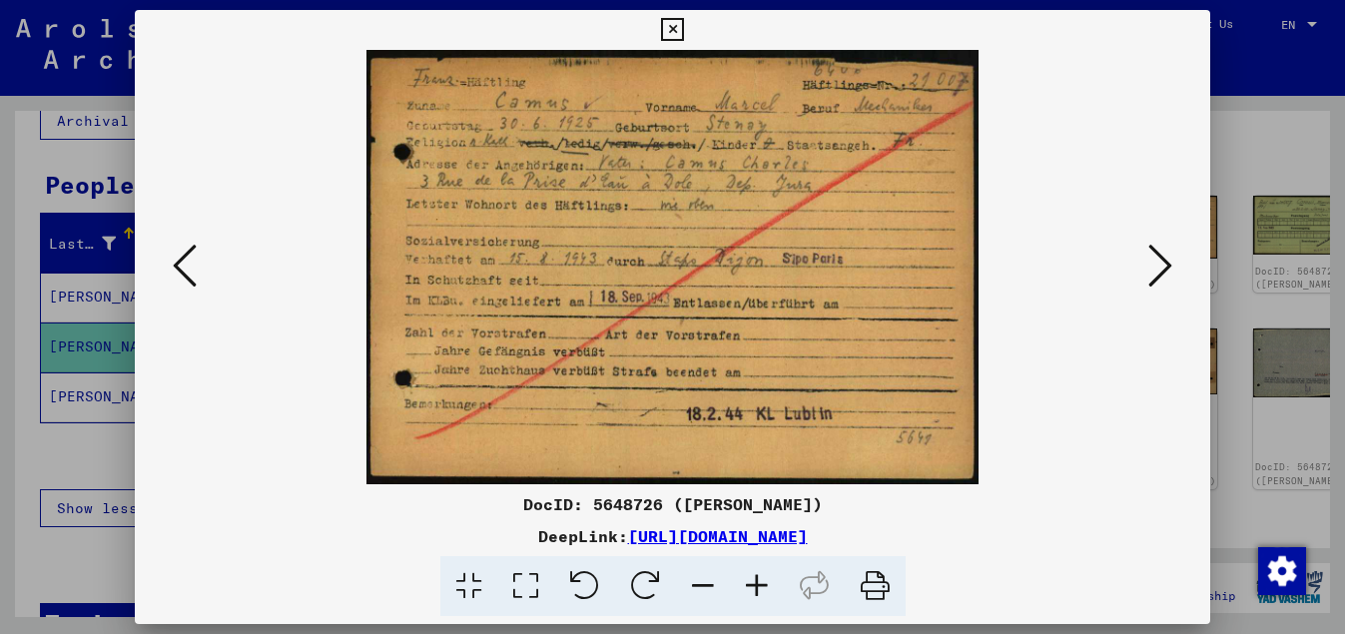
click at [1168, 261] on icon at bounding box center [1161, 266] width 24 height 48
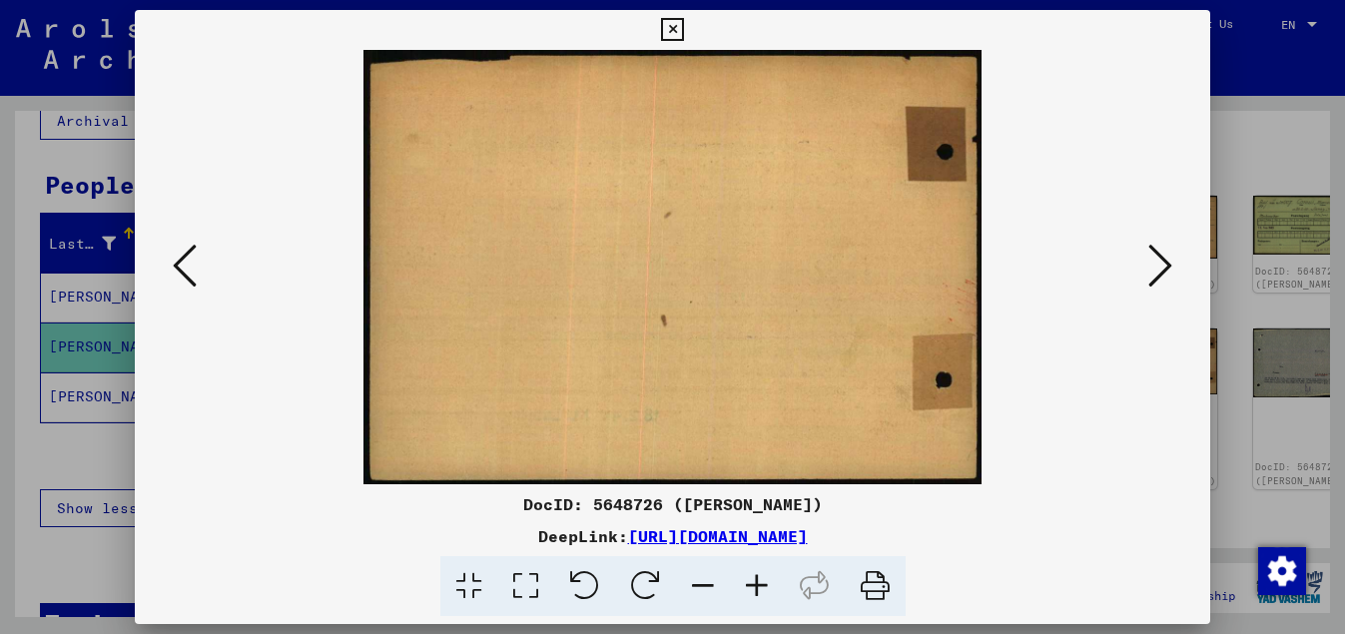
click at [1168, 261] on icon at bounding box center [1161, 266] width 24 height 48
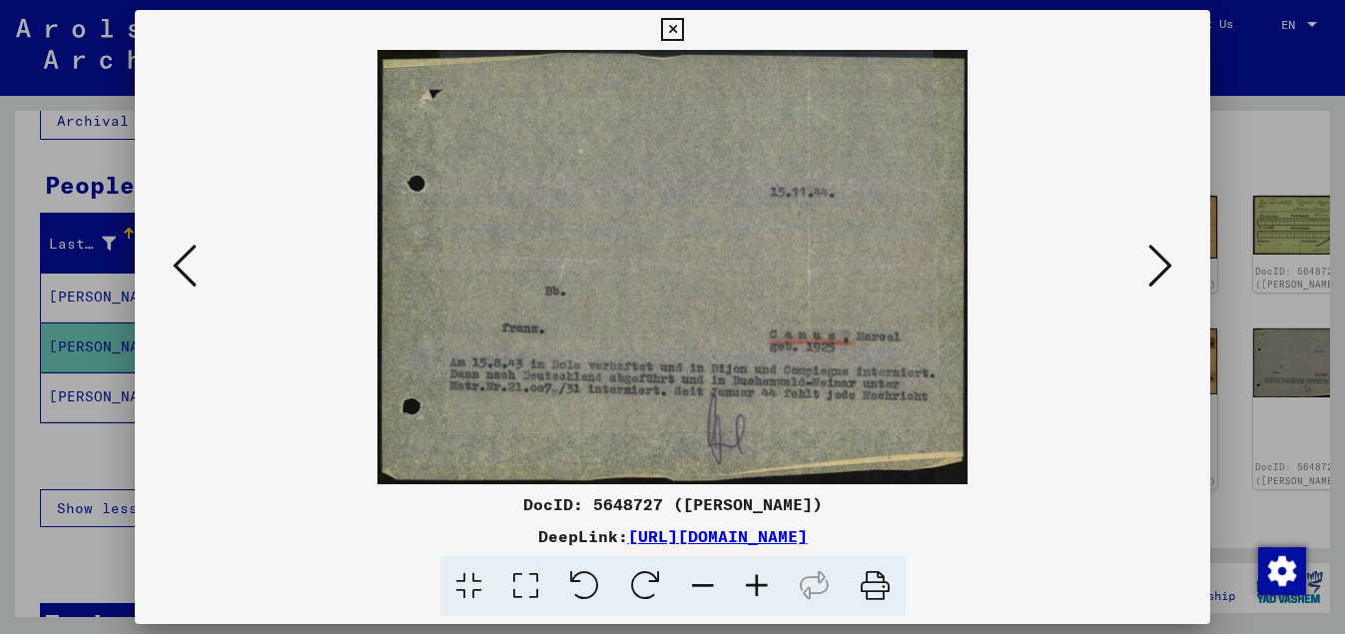
click at [1168, 261] on icon at bounding box center [1161, 266] width 24 height 48
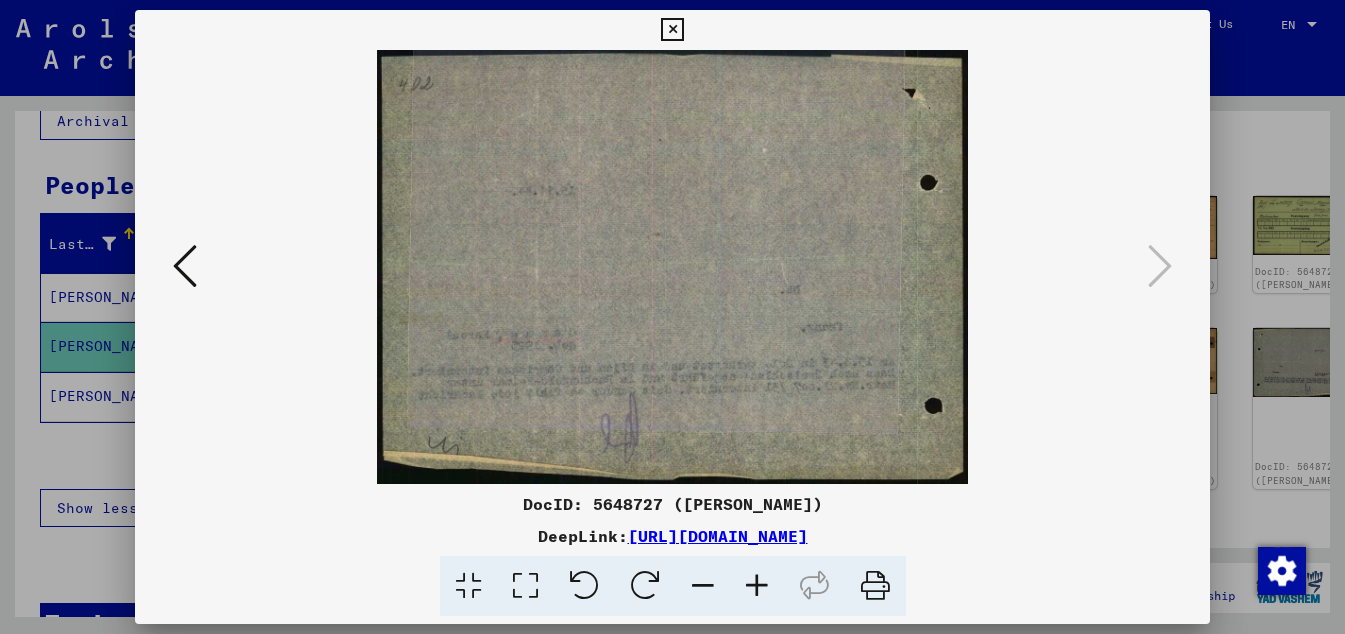
drag, startPoint x: 1197, startPoint y: 24, endPoint x: 1203, endPoint y: 76, distance: 52.3
click at [684, 27] on icon at bounding box center [672, 30] width 23 height 24
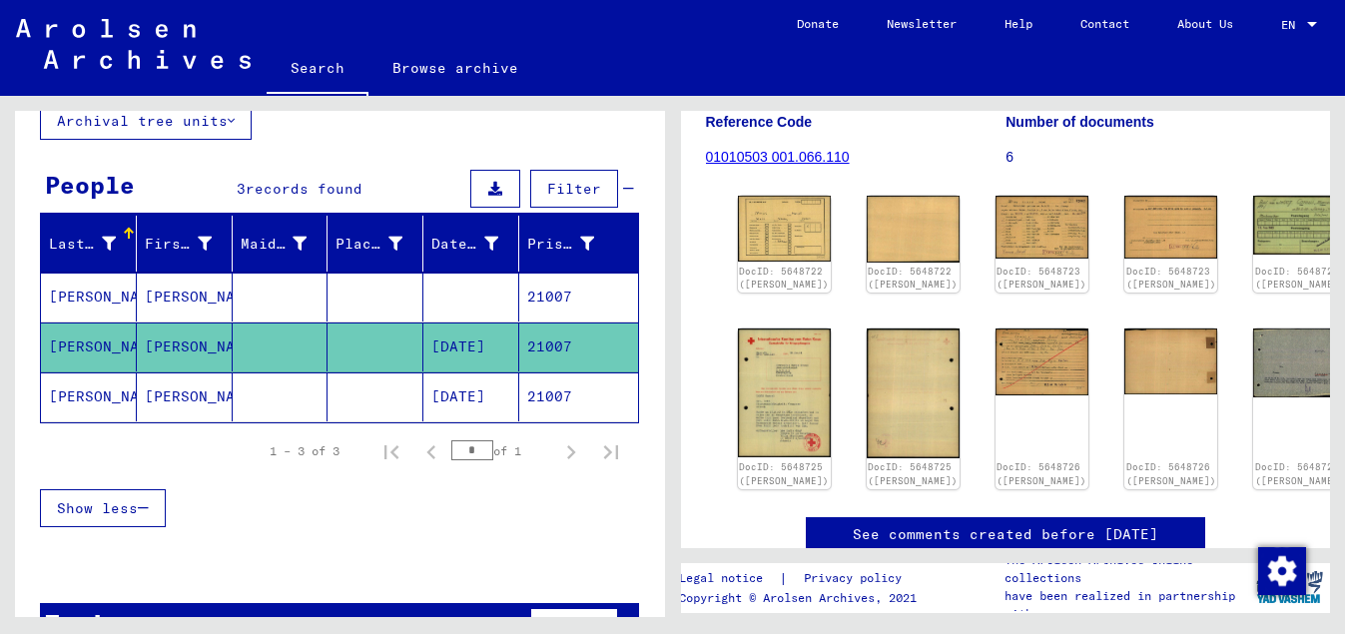
click at [410, 388] on mat-cell at bounding box center [376, 397] width 96 height 49
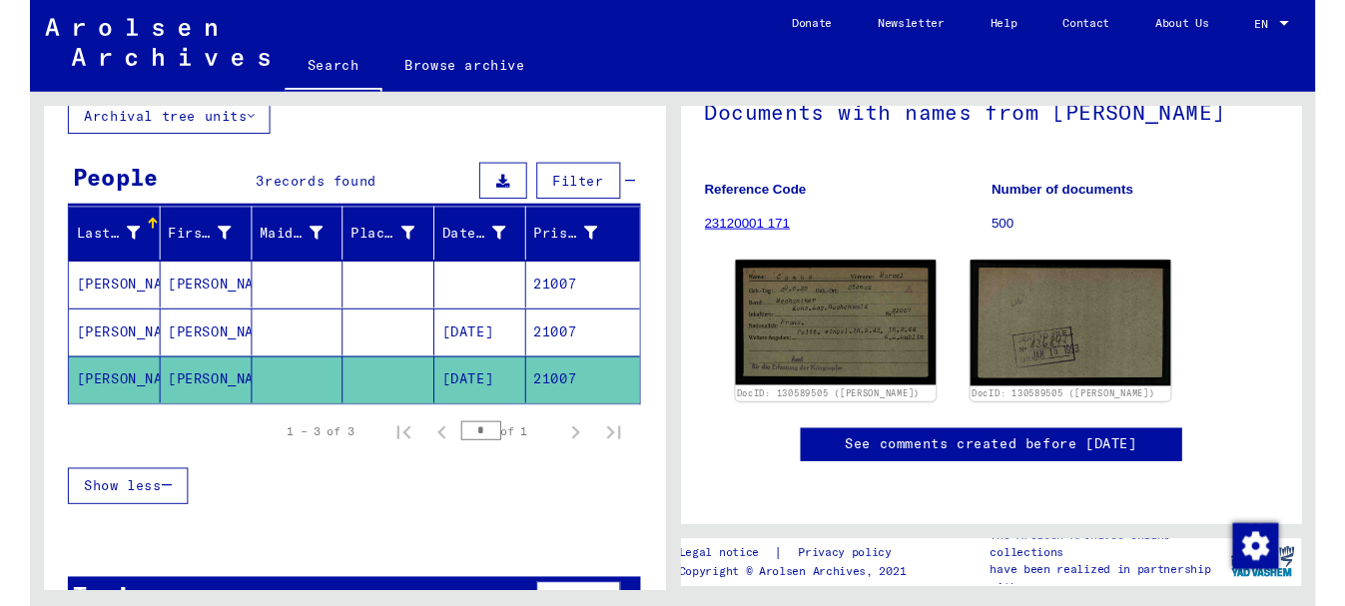
scroll to position [324, 0]
